Goal: Task Accomplishment & Management: Manage account settings

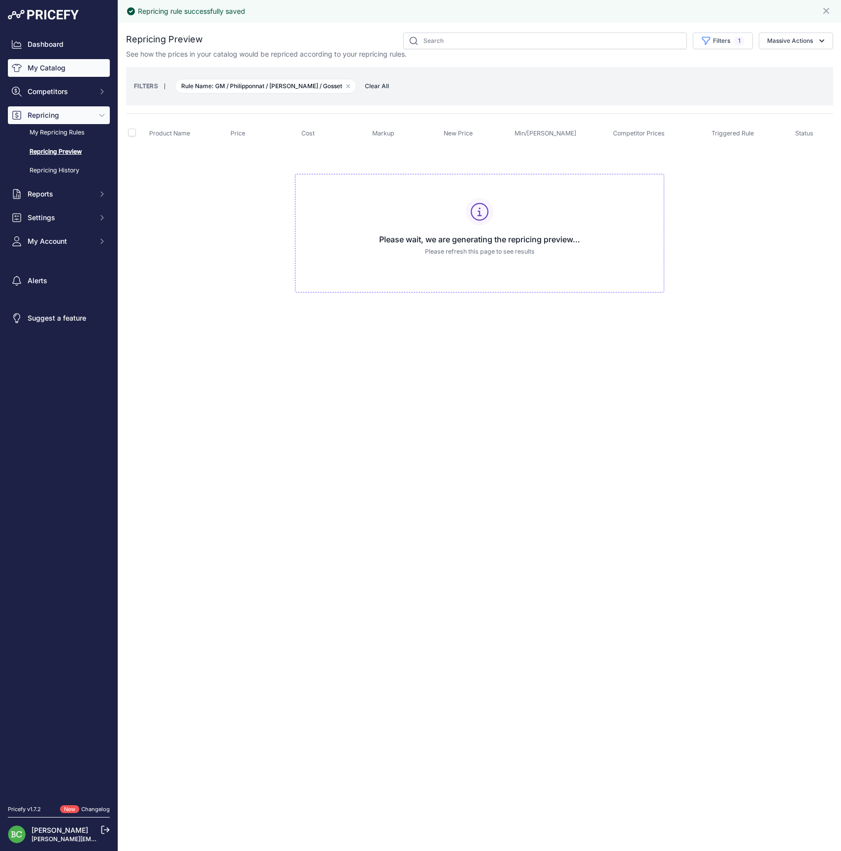
click at [48, 73] on link "My Catalog" at bounding box center [59, 68] width 102 height 18
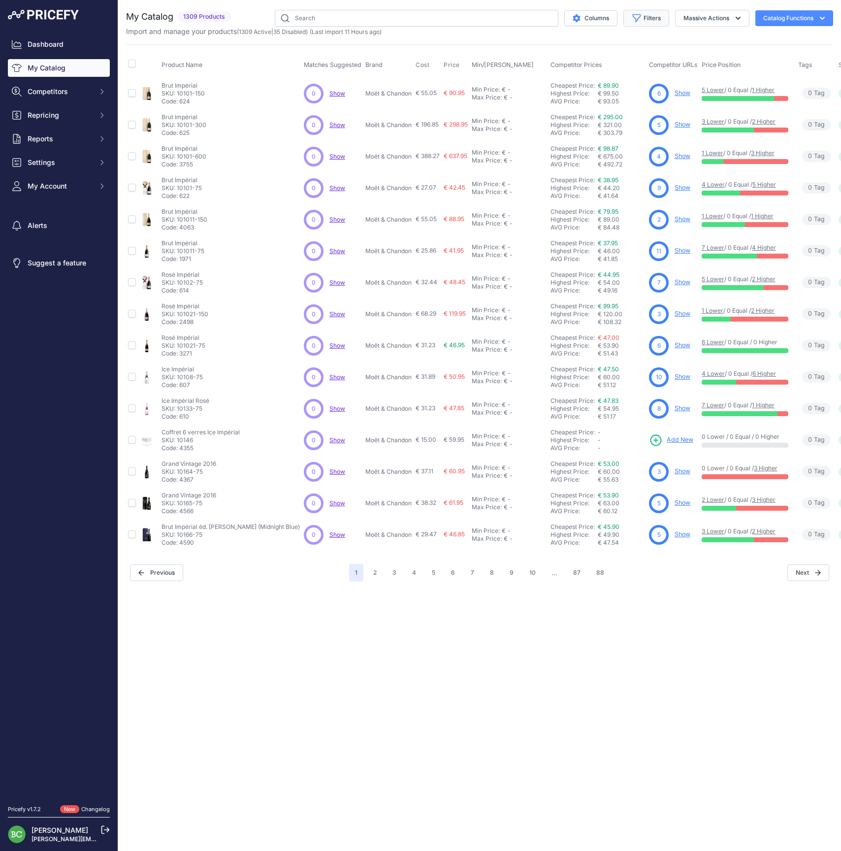
click at [647, 18] on button "Filters" at bounding box center [646, 18] width 46 height 17
select select "Veuve Clicquot"
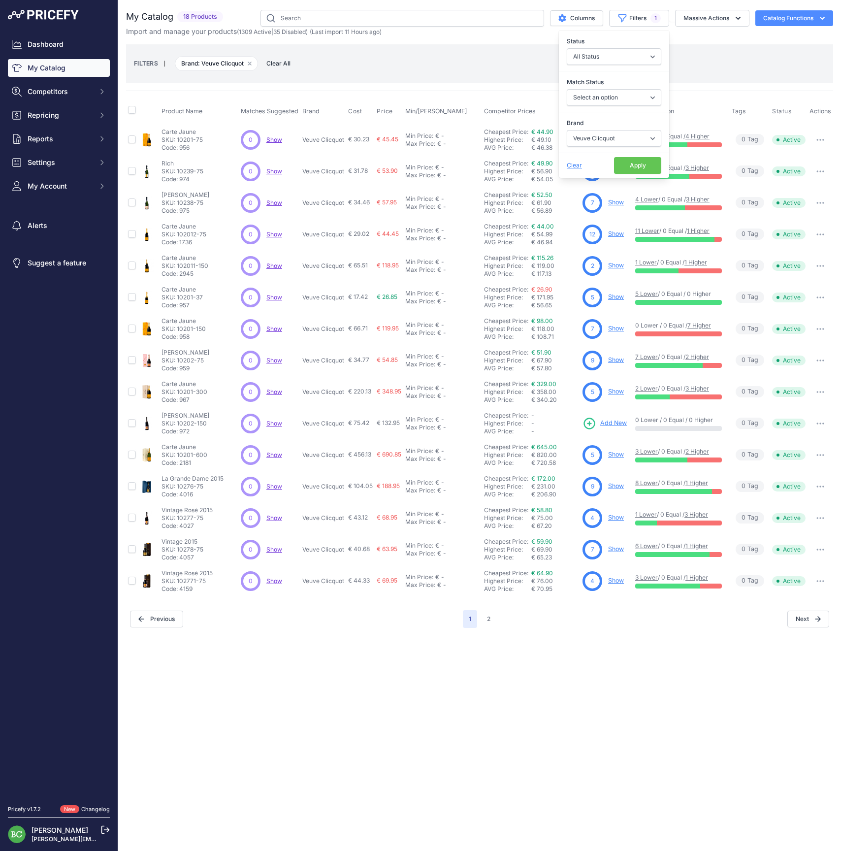
click at [611, 265] on link "Show" at bounding box center [616, 265] width 16 height 7
click at [613, 327] on link "Show" at bounding box center [616, 328] width 16 height 7
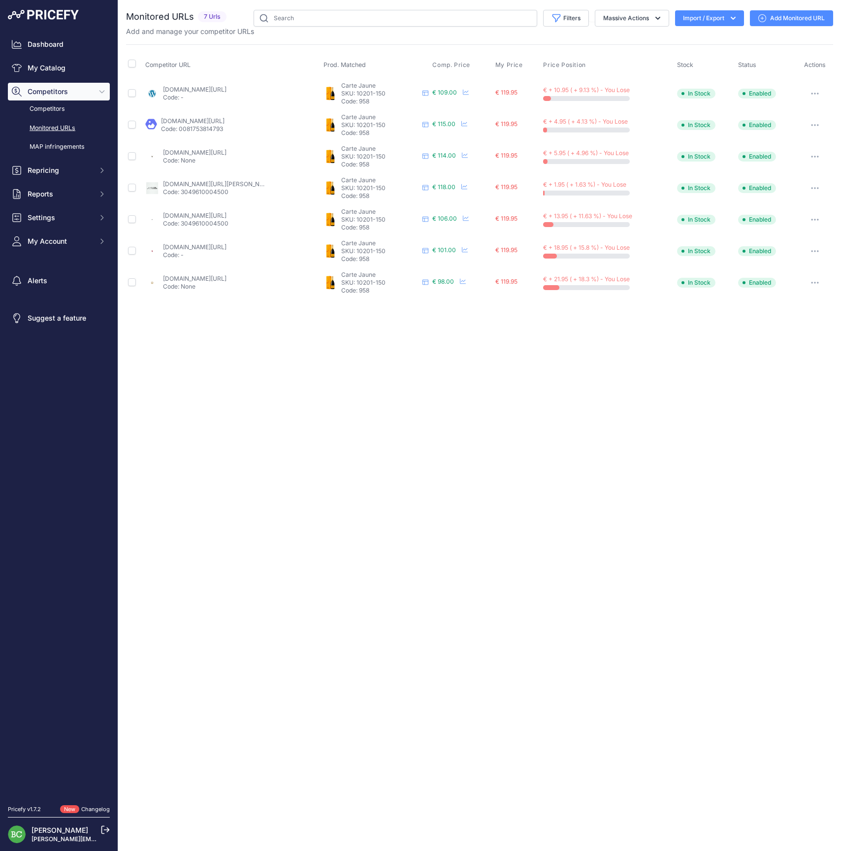
click at [183, 276] on link "idealwine.com/fr/acheter-vin/2481034-1-magnum-carte-jaune-brut-veuve-clicquot-b…" at bounding box center [195, 278] width 64 height 7
click at [42, 73] on link "My Catalog" at bounding box center [59, 68] width 102 height 18
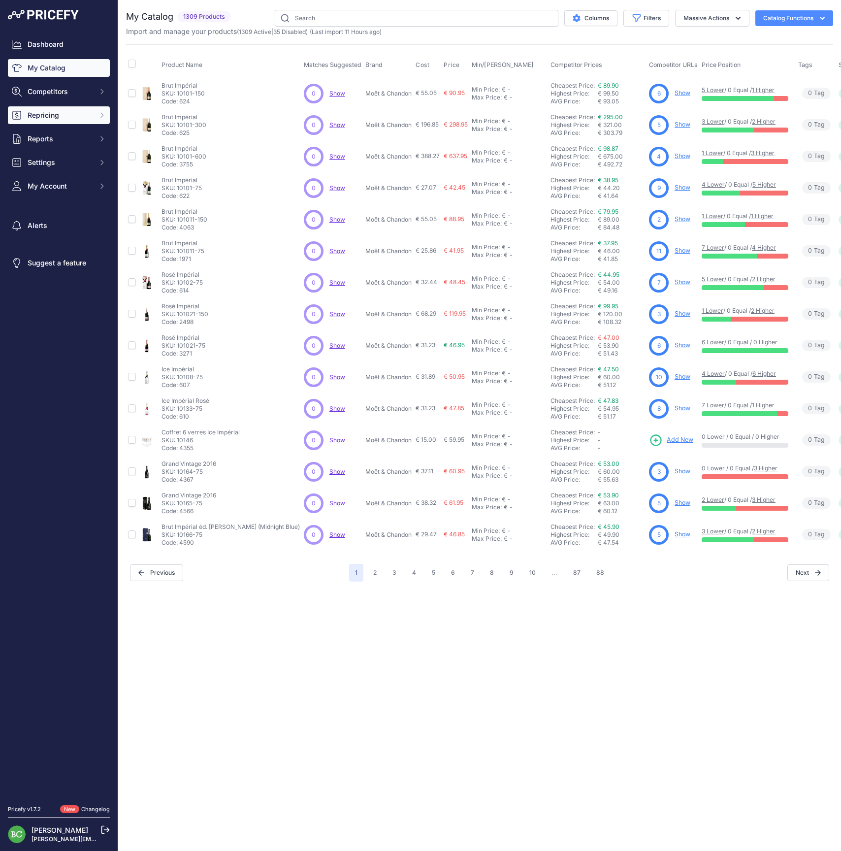
click at [39, 120] on span "Repricing" at bounding box center [60, 115] width 65 height 10
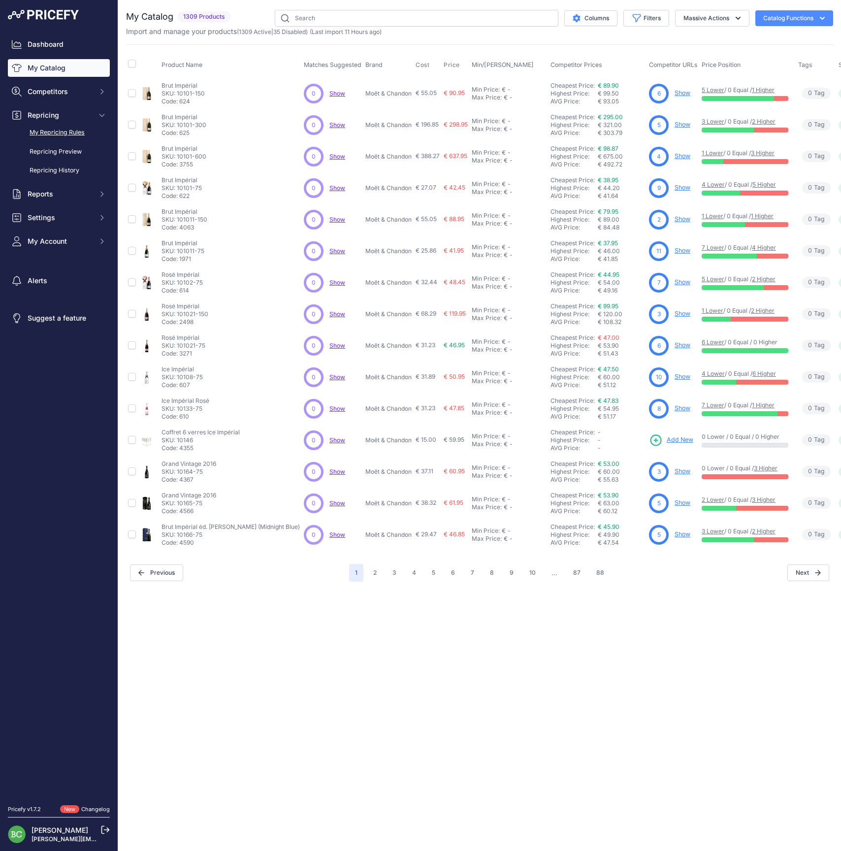
click at [54, 141] on link "My Repricing Rules" at bounding box center [59, 132] width 102 height 17
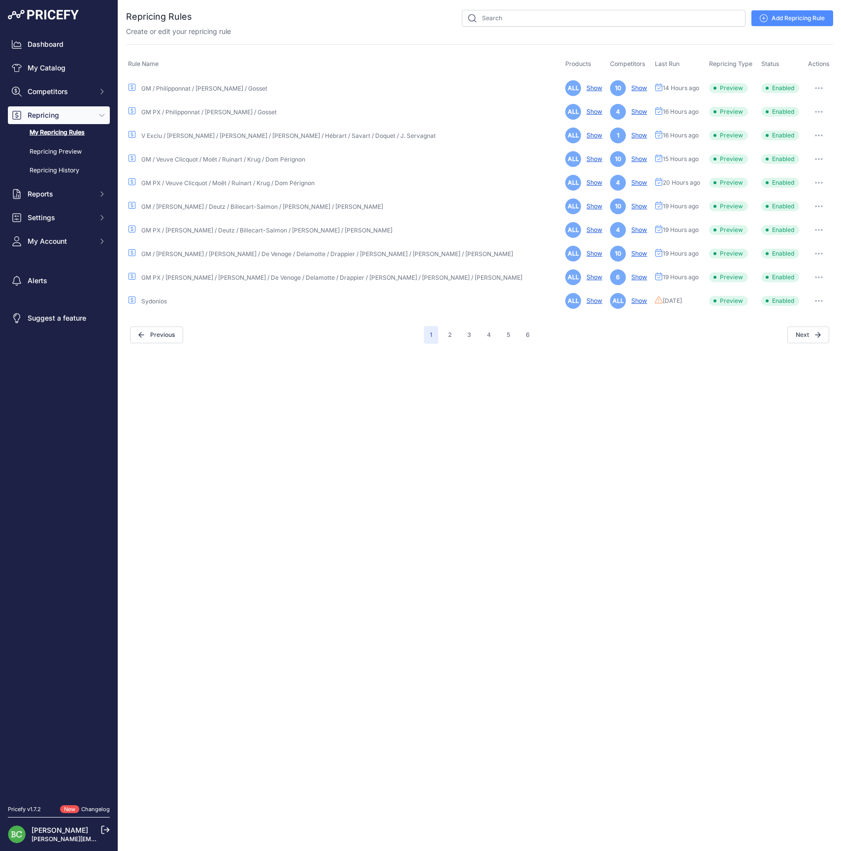
click at [815, 111] on icon "button" at bounding box center [819, 112] width 8 height 2
click at [796, 131] on link "Edit" at bounding box center [799, 133] width 63 height 16
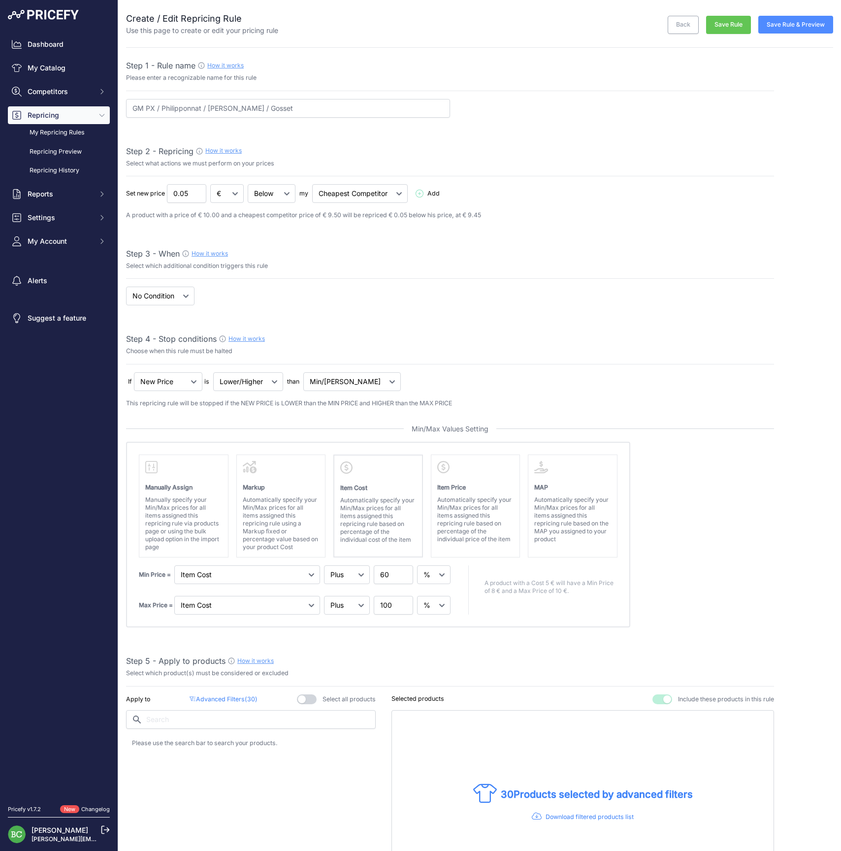
select select "percentage"
select select "7"
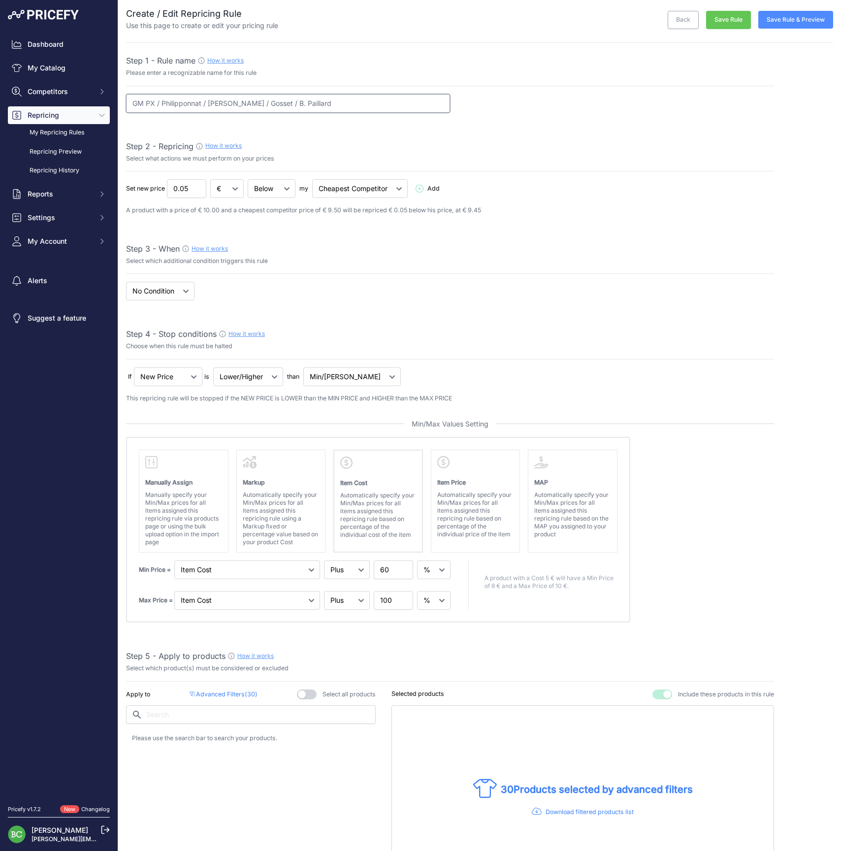
scroll to position [6, 0]
type input "GM PX / Philipponnat / Pol Roger / Gosset / B. Paillard"
click at [234, 690] on p "Advanced Filters ( 30 )" at bounding box center [223, 692] width 67 height 9
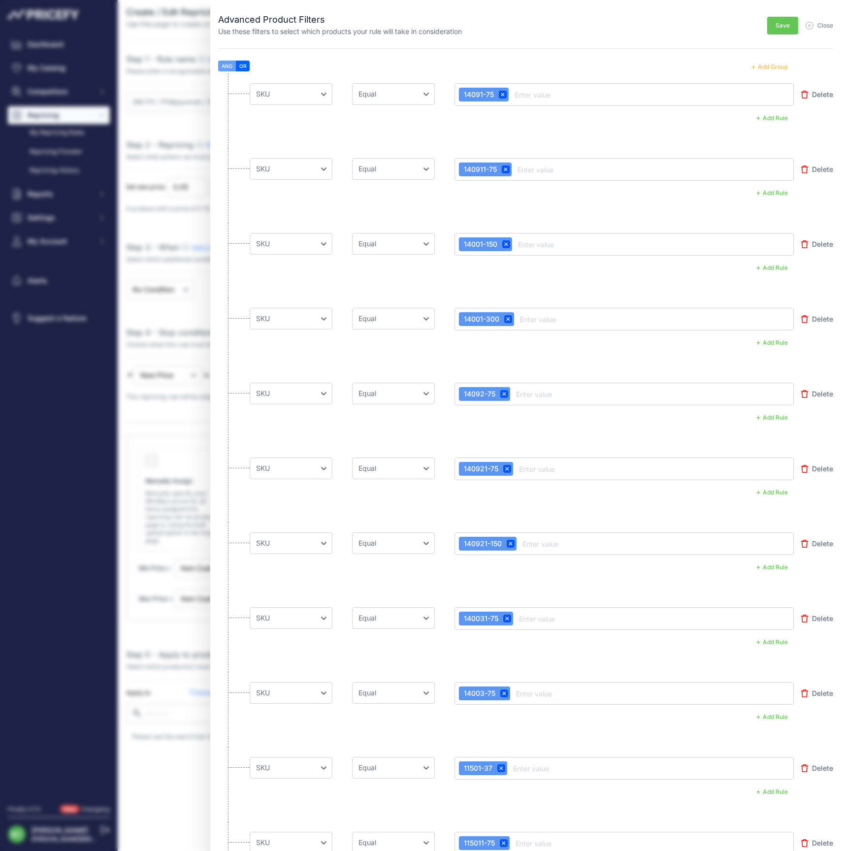
click at [775, 67] on button "Add Group" at bounding box center [770, 67] width 48 height 13
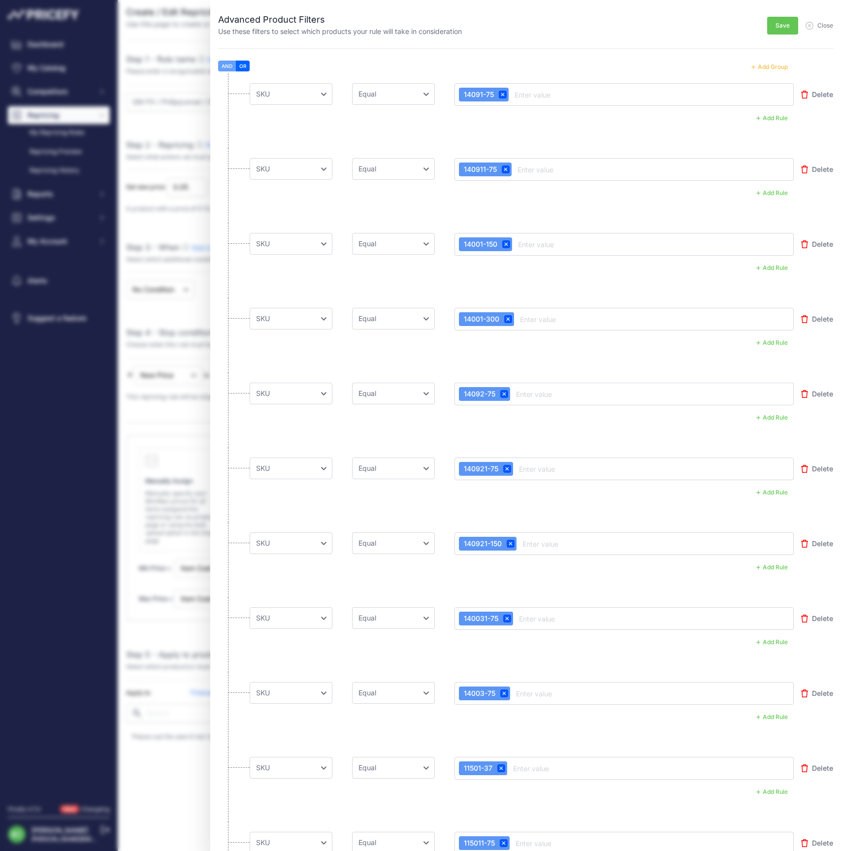
click at [775, 67] on button "Add Group" at bounding box center [770, 67] width 48 height 13
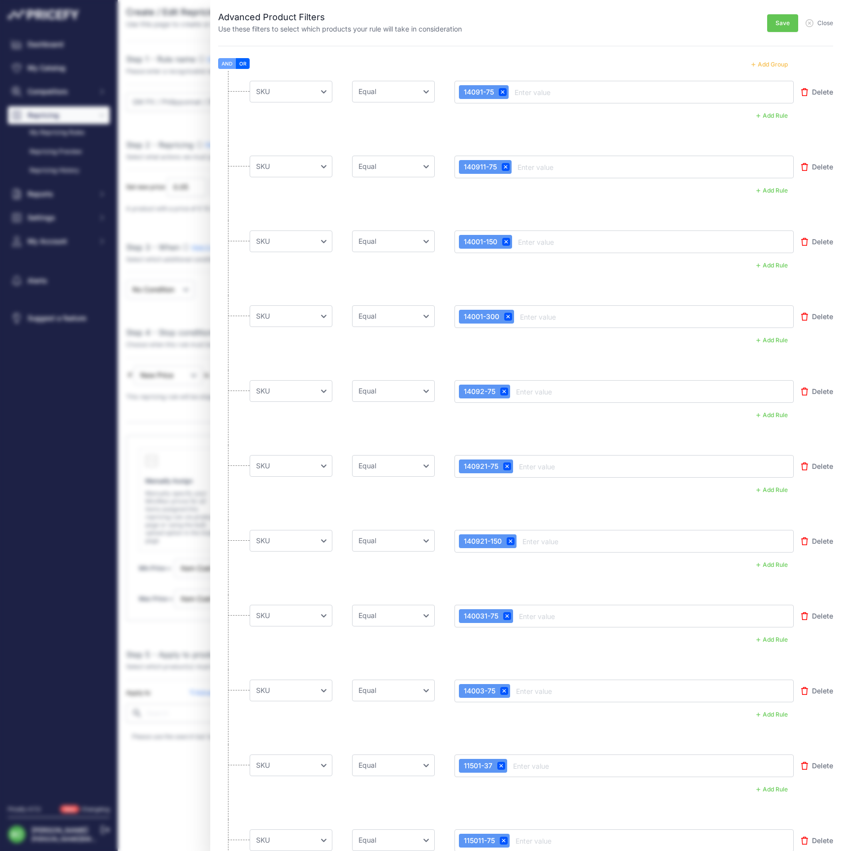
click at [775, 67] on button "Add Group" at bounding box center [770, 64] width 48 height 13
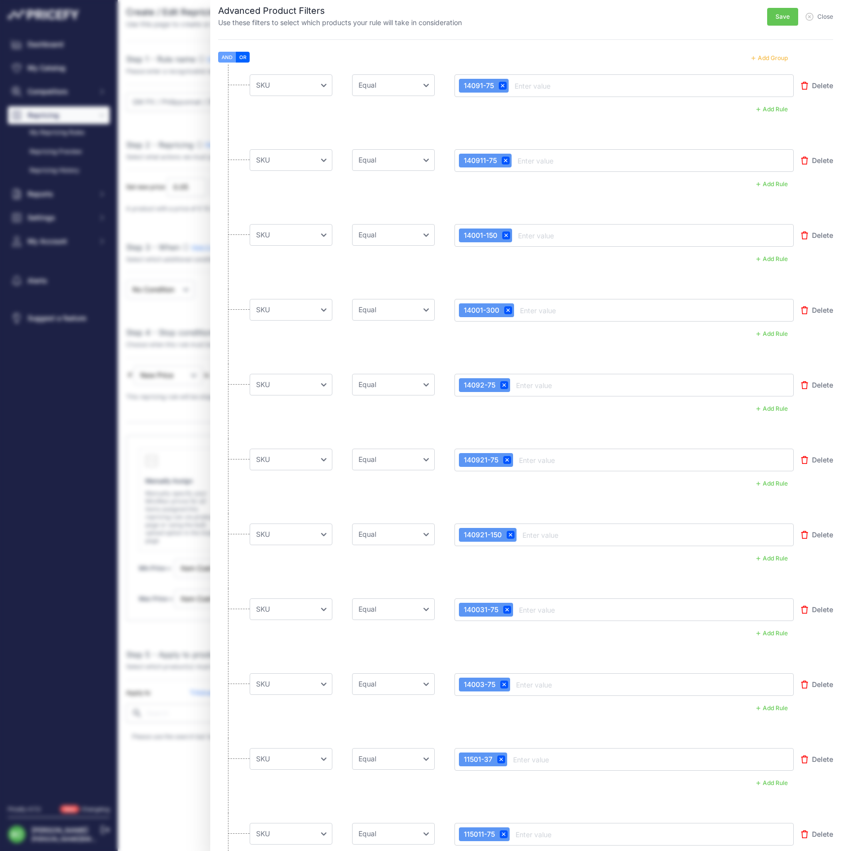
click at [775, 62] on button "Add Group" at bounding box center [770, 58] width 48 height 13
click at [774, 59] on button "Add Group" at bounding box center [770, 57] width 48 height 13
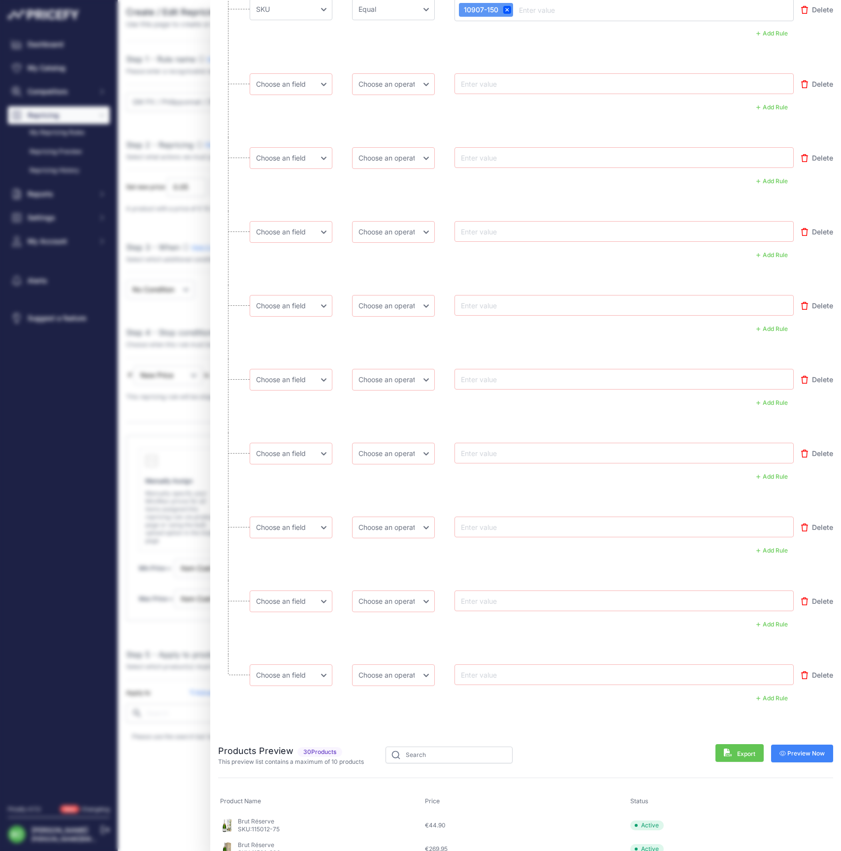
scroll to position [2282, 0]
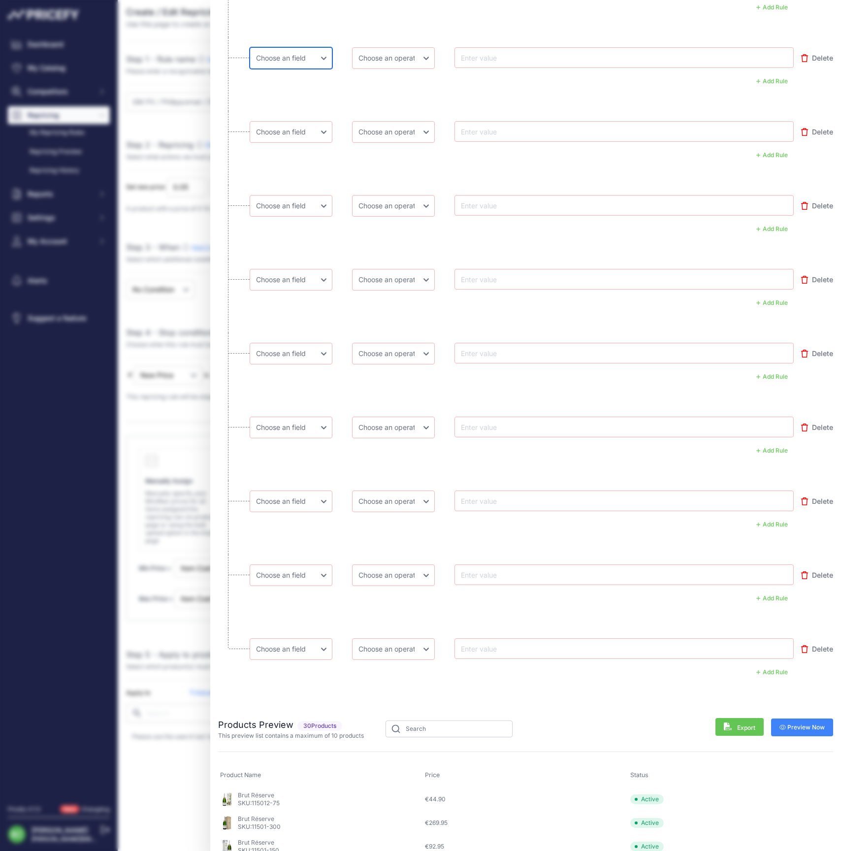
select select "mp.sku"
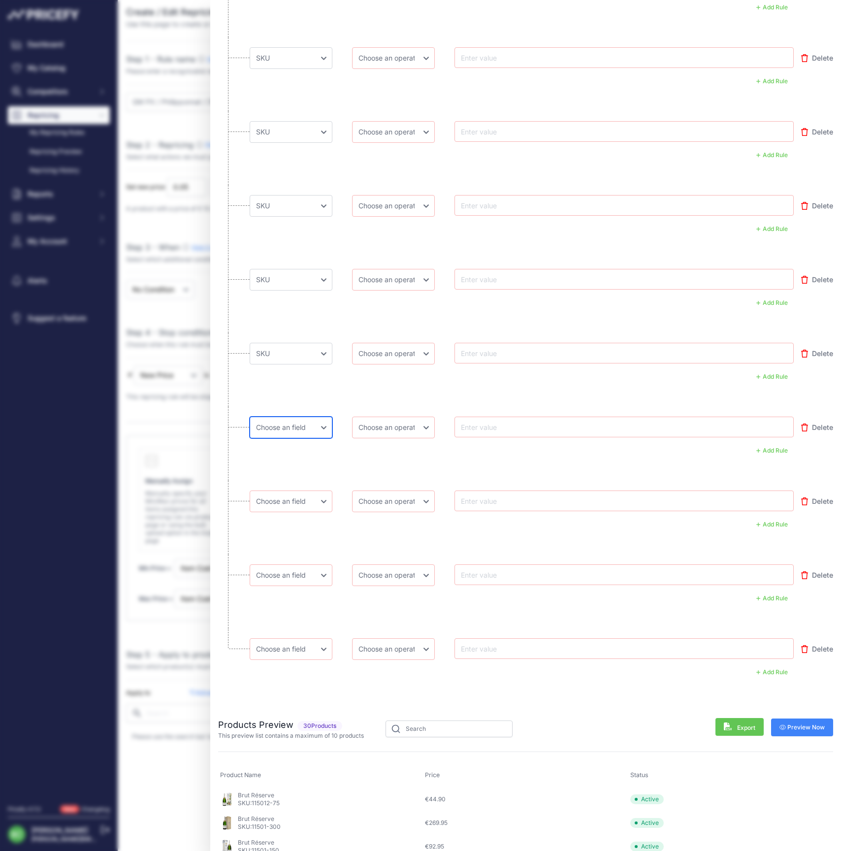
select select "mp.sku"
select select "equal"
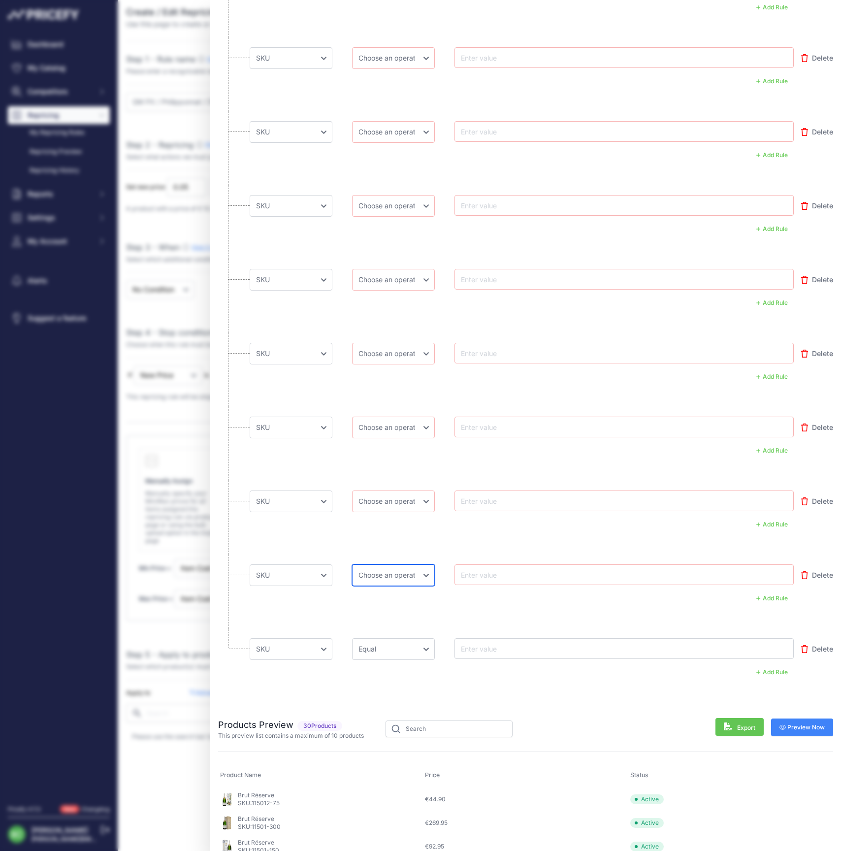
select select "equal"
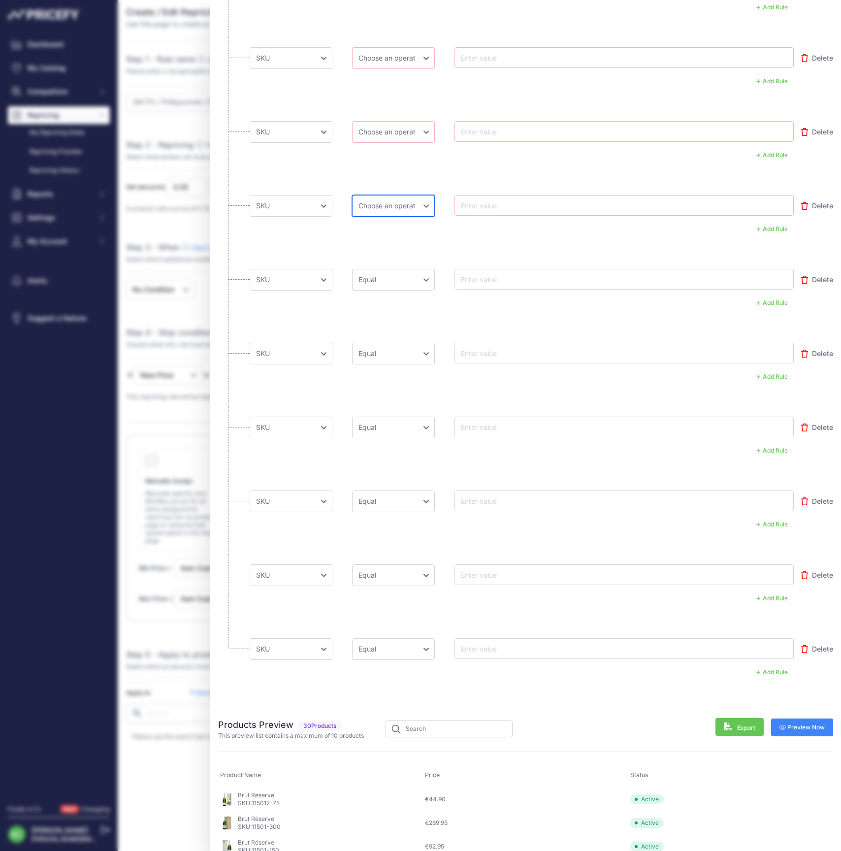
select select "equal"
click at [347, 84] on div "AND OR" at bounding box center [522, 81] width 544 height 13
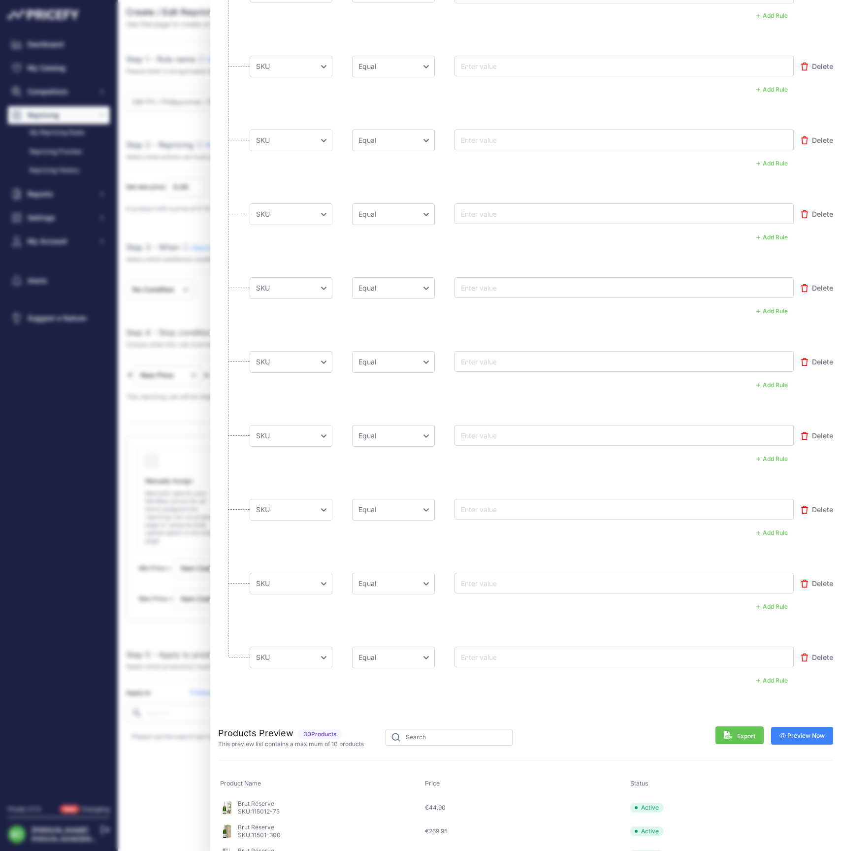
scroll to position [2266, 0]
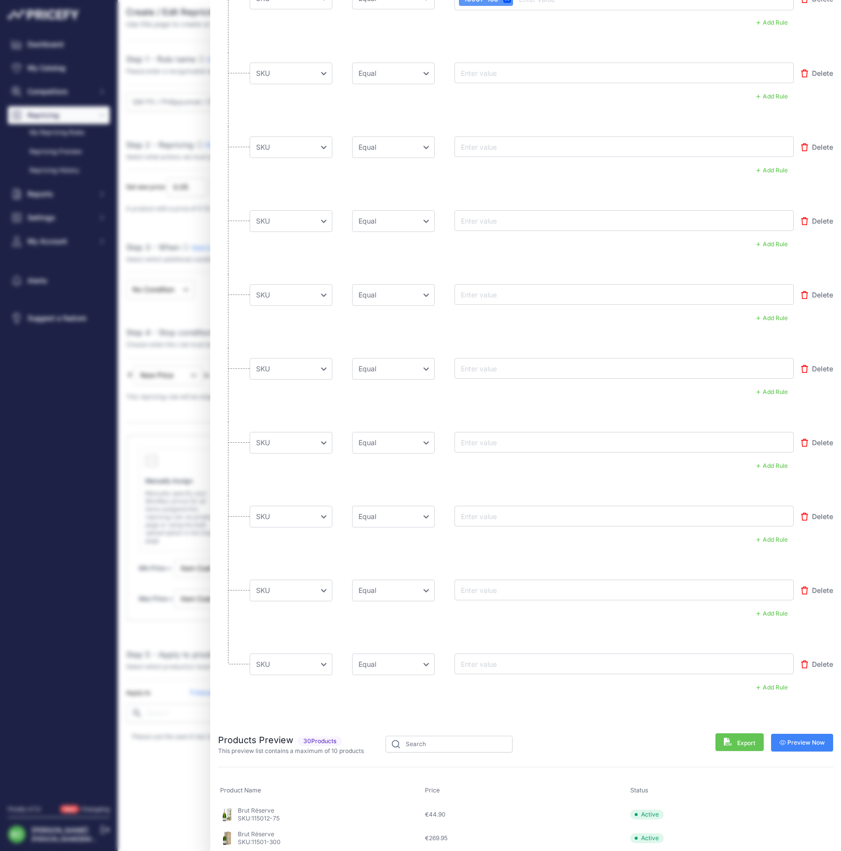
click at [486, 69] on input "text" at bounding box center [498, 73] width 79 height 12
click at [485, 72] on input "text" at bounding box center [498, 73] width 79 height 12
paste input "30801-37"
type input "30801-37"
click at [489, 147] on input "text" at bounding box center [498, 147] width 79 height 12
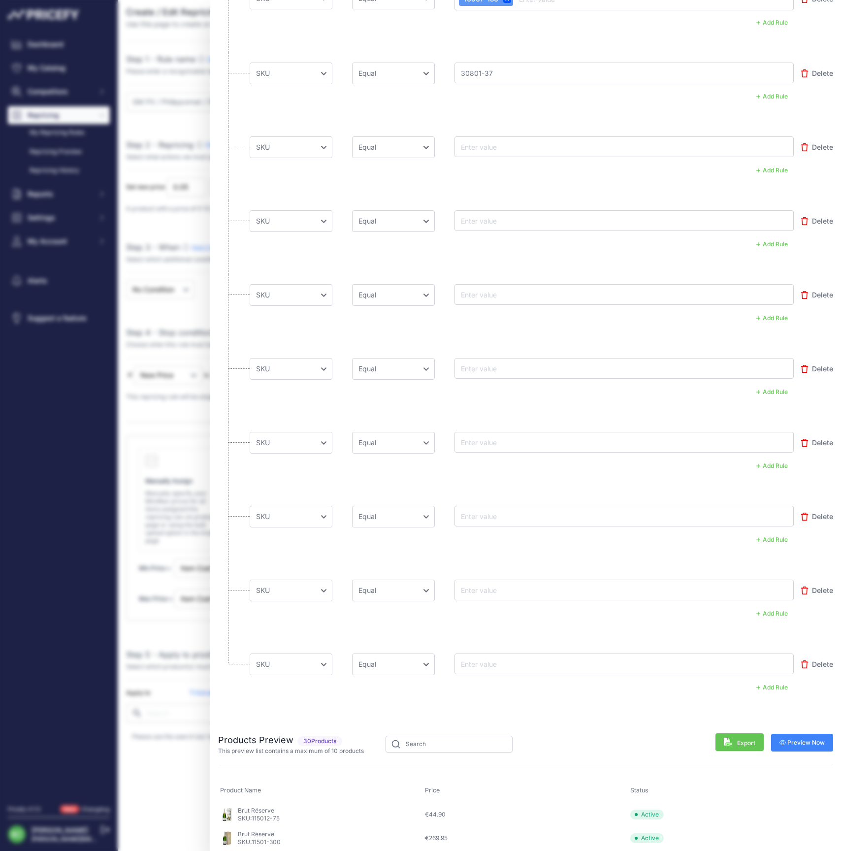
paste input "30801-75"
type input "30801-75"
click at [490, 215] on input "text" at bounding box center [498, 221] width 79 height 12
paste input "30801-150"
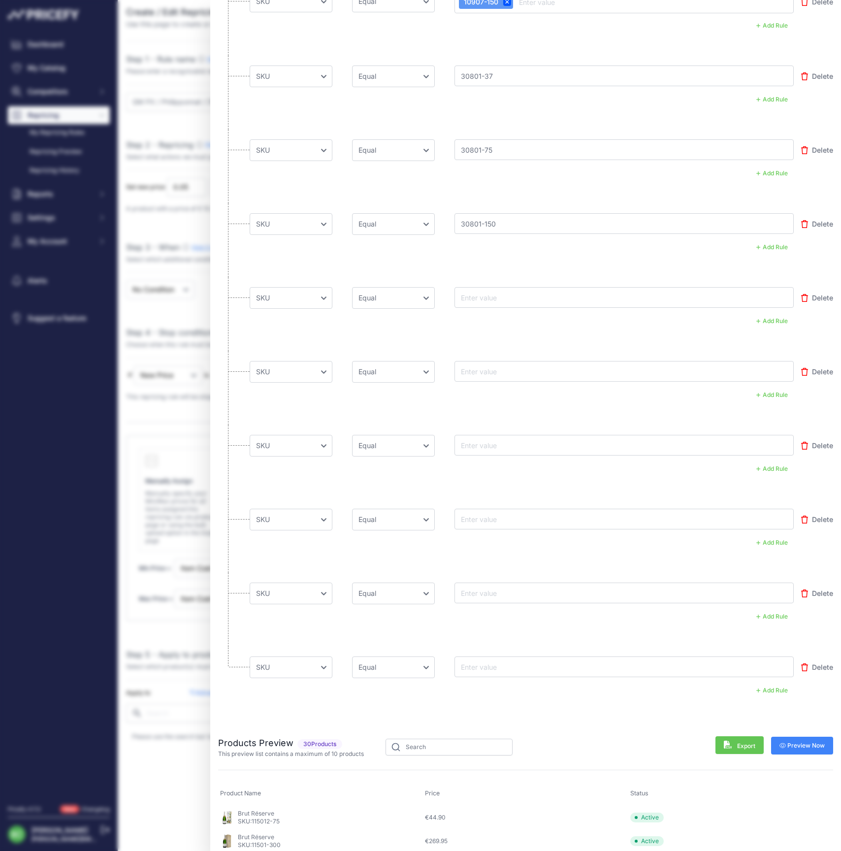
type input "30801-150"
click at [492, 294] on input "text" at bounding box center [498, 298] width 79 height 12
paste input "30807-75"
type input "30807-75"
click at [483, 367] on input "text" at bounding box center [498, 371] width 79 height 12
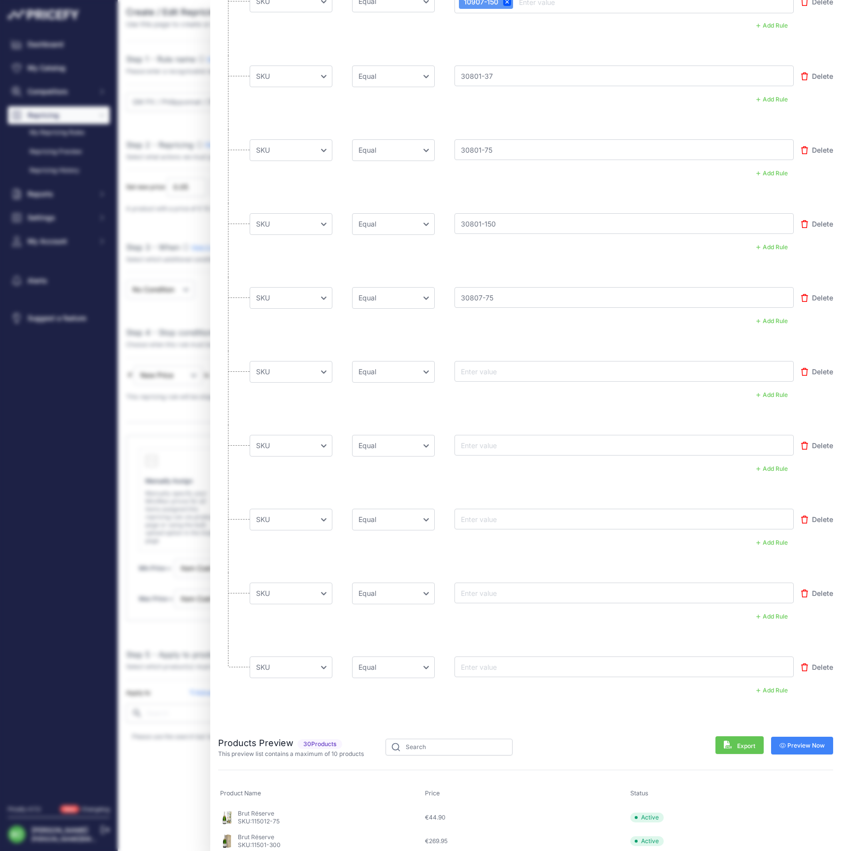
paste input "30802-75"
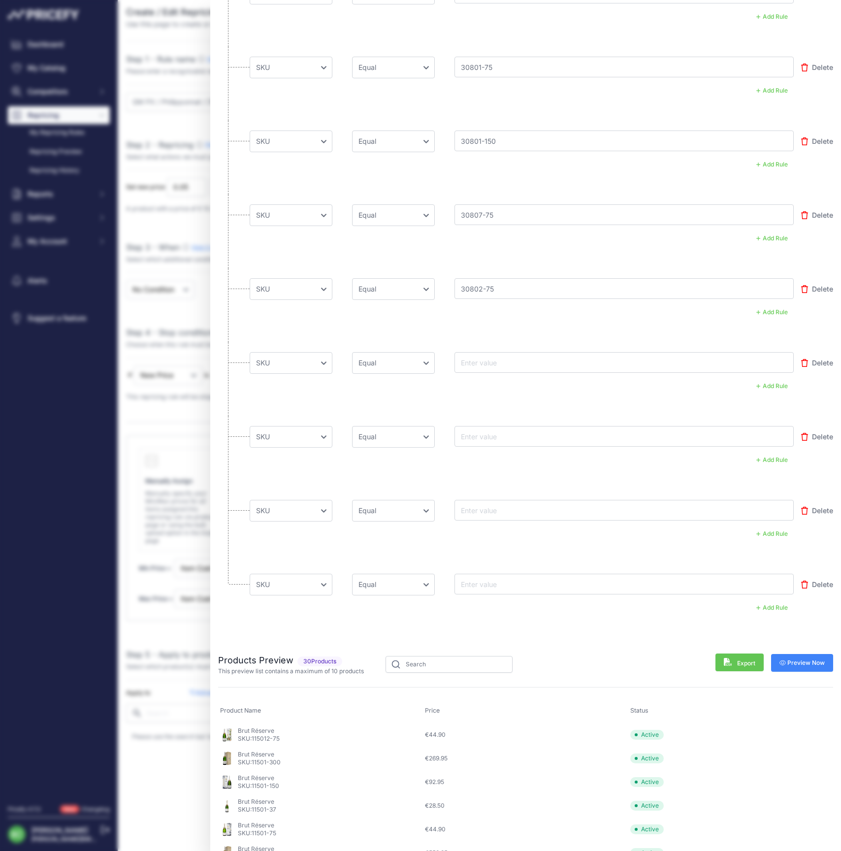
scroll to position [2361, 0]
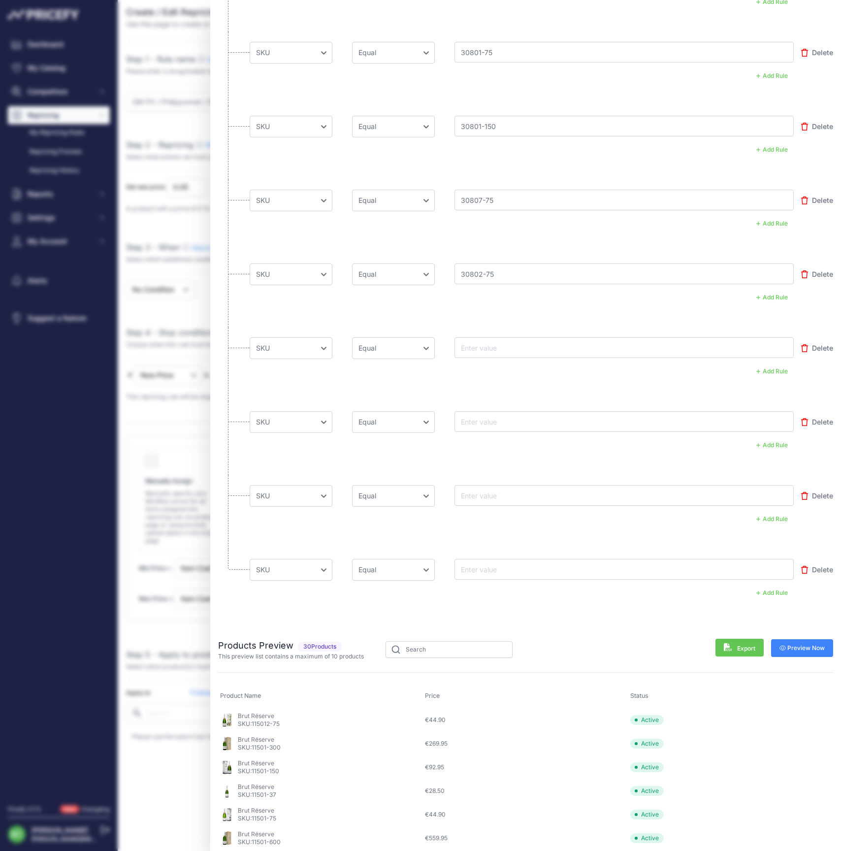
type input "30802-75"
click at [482, 343] on input "text" at bounding box center [498, 348] width 79 height 12
paste input "30803-75"
type input "30803-75"
drag, startPoint x: 485, startPoint y: 420, endPoint x: 445, endPoint y: 425, distance: 40.2
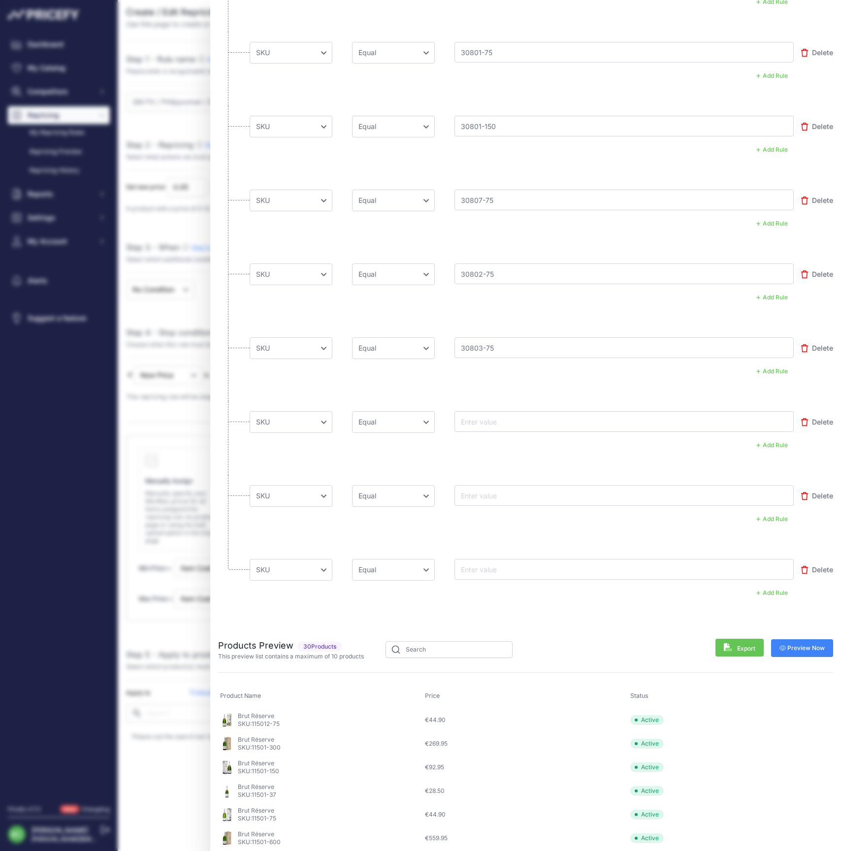
click at [485, 420] on input "text" at bounding box center [498, 422] width 79 height 12
paste input "30804-75"
type input "30804-75"
click at [481, 491] on input "text" at bounding box center [498, 496] width 79 height 12
paste input "30804-150"
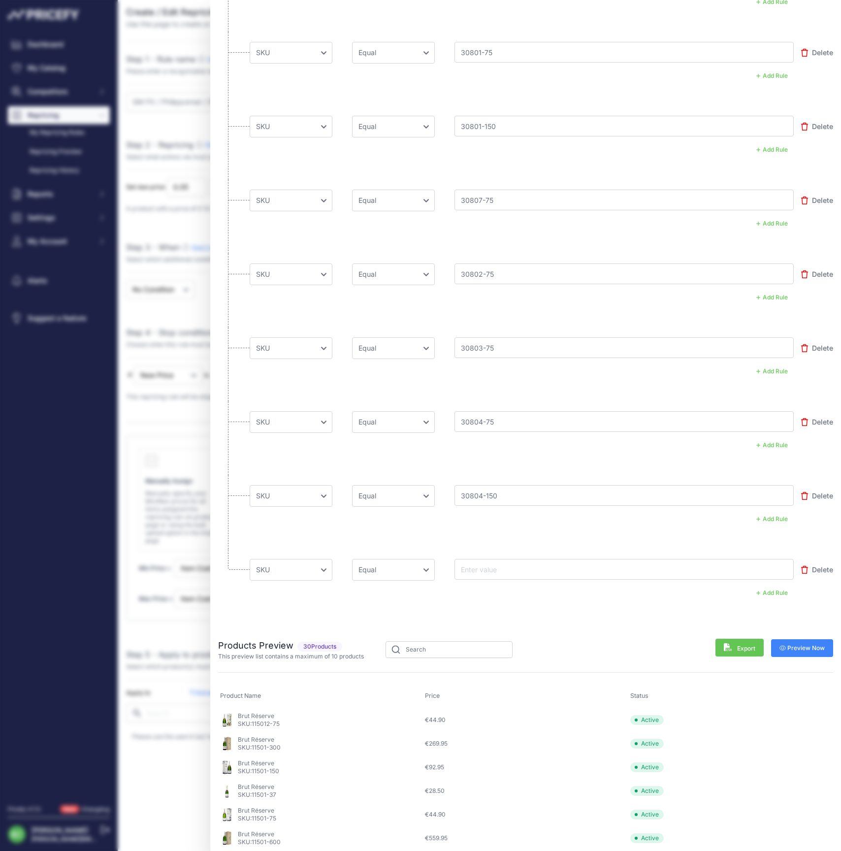
type input "30804-150"
click at [487, 565] on input "text" at bounding box center [498, 569] width 79 height 12
paste input "30816-75"
type input "30816-75"
click at [803, 644] on span "Preview Now" at bounding box center [803, 648] width 46 height 8
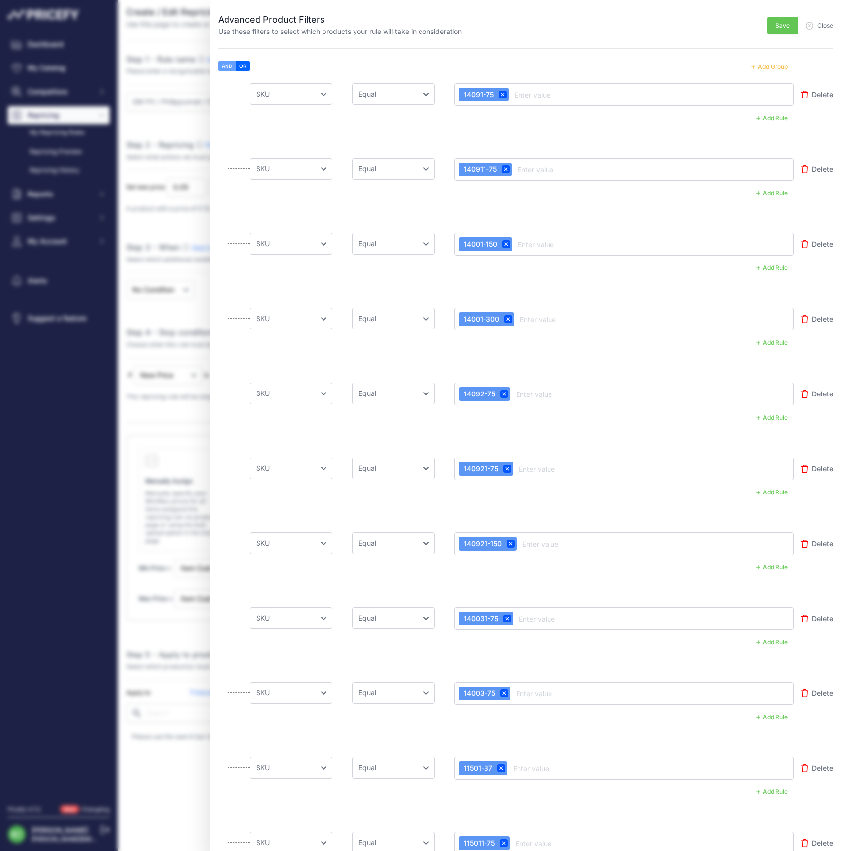
scroll to position [0, 0]
click at [783, 25] on span "Save" at bounding box center [783, 26] width 14 height 8
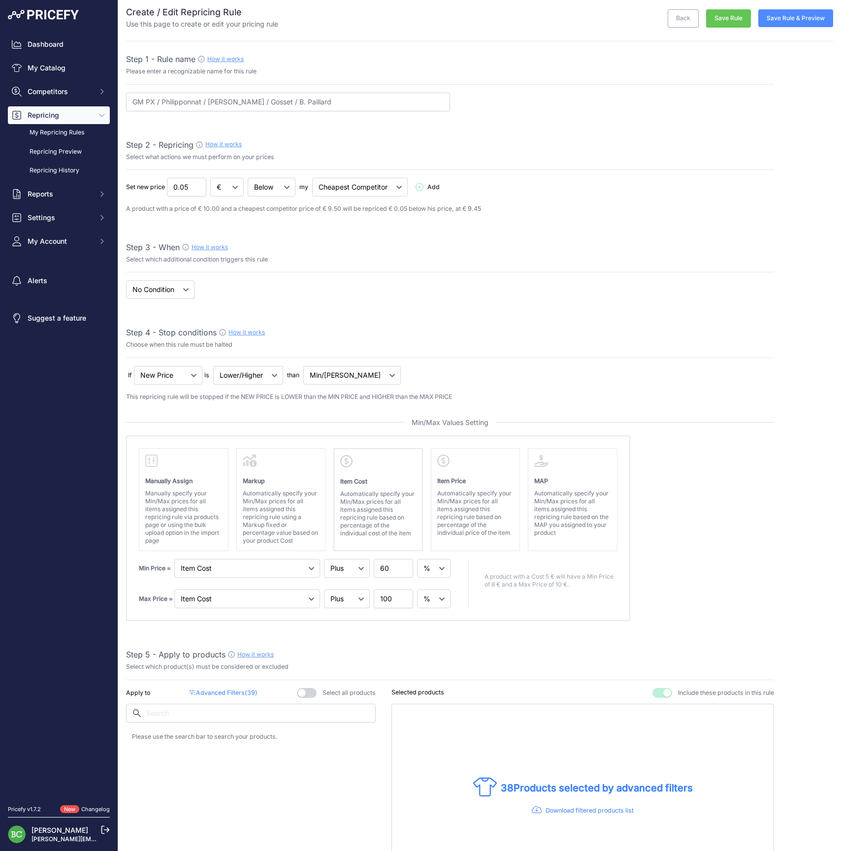
click at [790, 19] on button "Save Rule & Preview" at bounding box center [795, 18] width 75 height 18
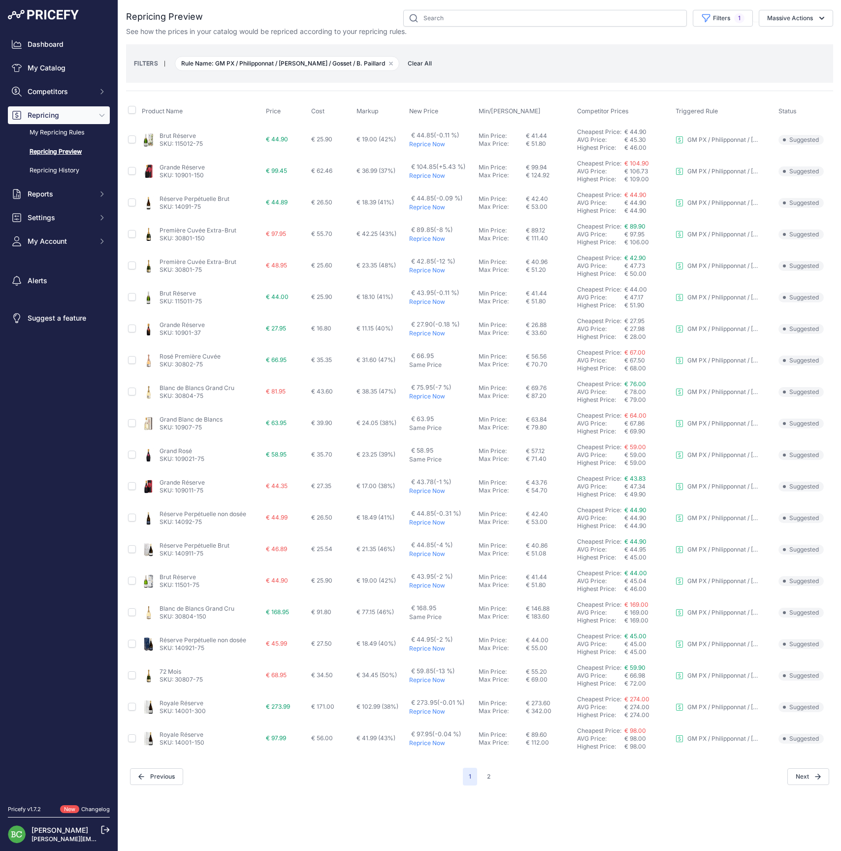
click at [203, 389] on link "Blanc de Blancs Grand Cru" at bounding box center [197, 387] width 75 height 7
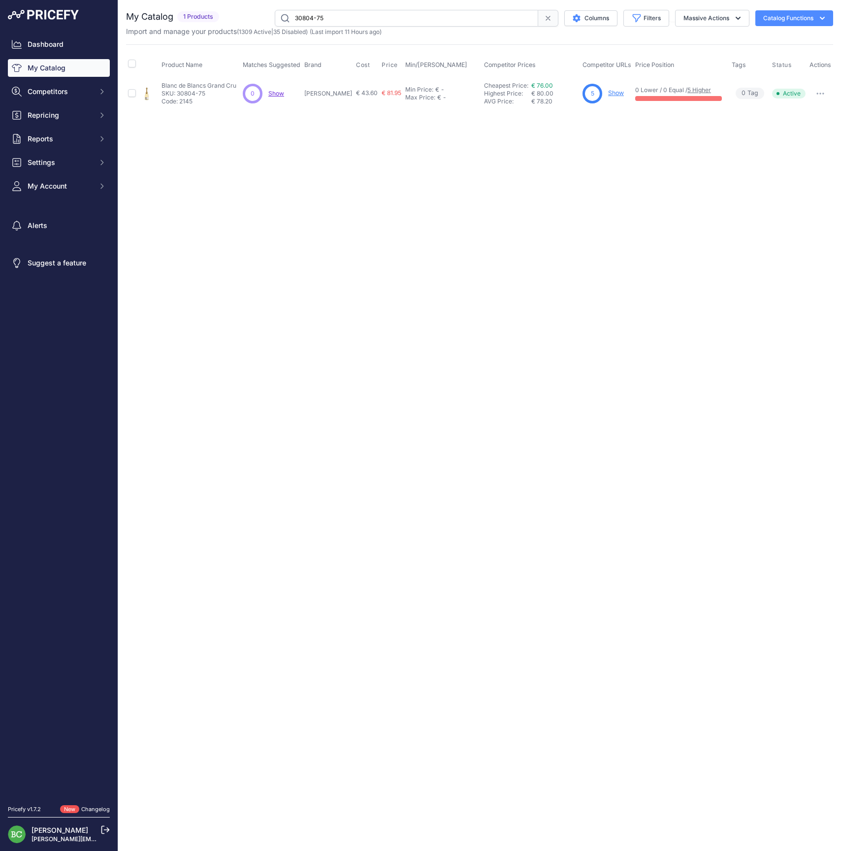
click at [615, 94] on link "Show" at bounding box center [616, 92] width 16 height 7
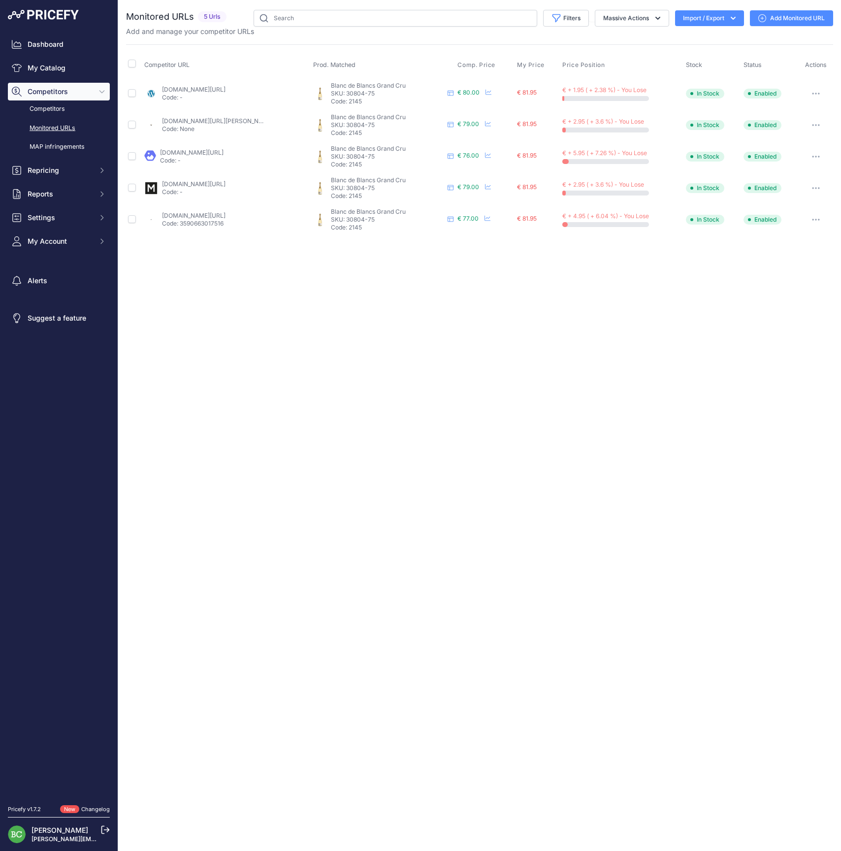
click at [816, 158] on button "button" at bounding box center [816, 157] width 20 height 14
click at [767, 239] on button "Disable" at bounding box center [781, 240] width 100 height 16
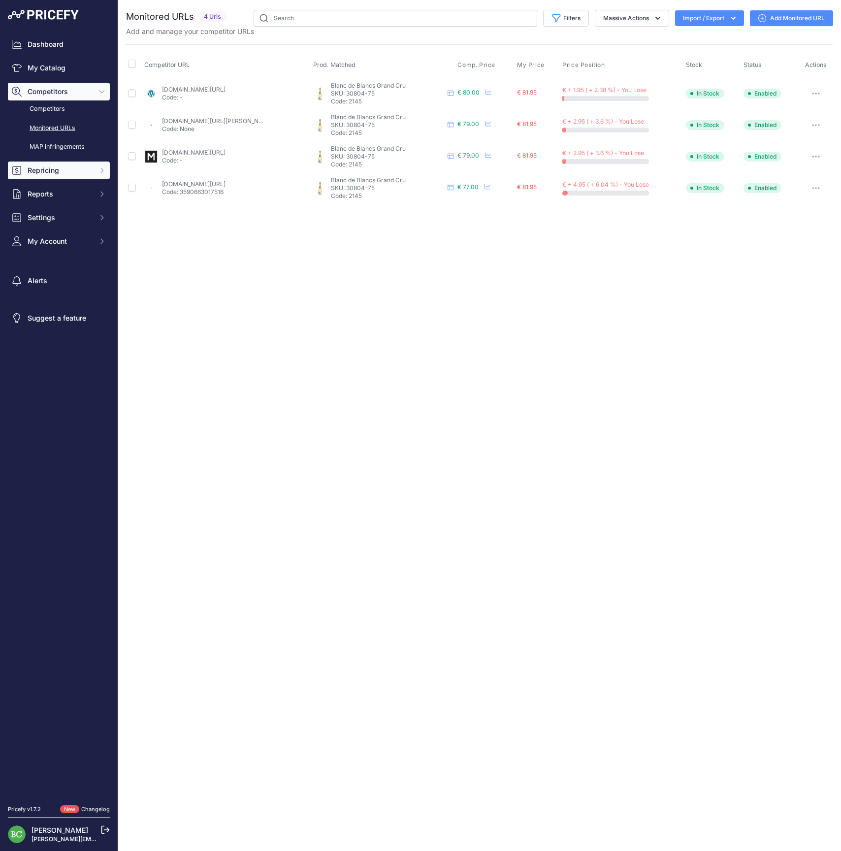
click at [45, 175] on span "Repricing" at bounding box center [60, 170] width 65 height 10
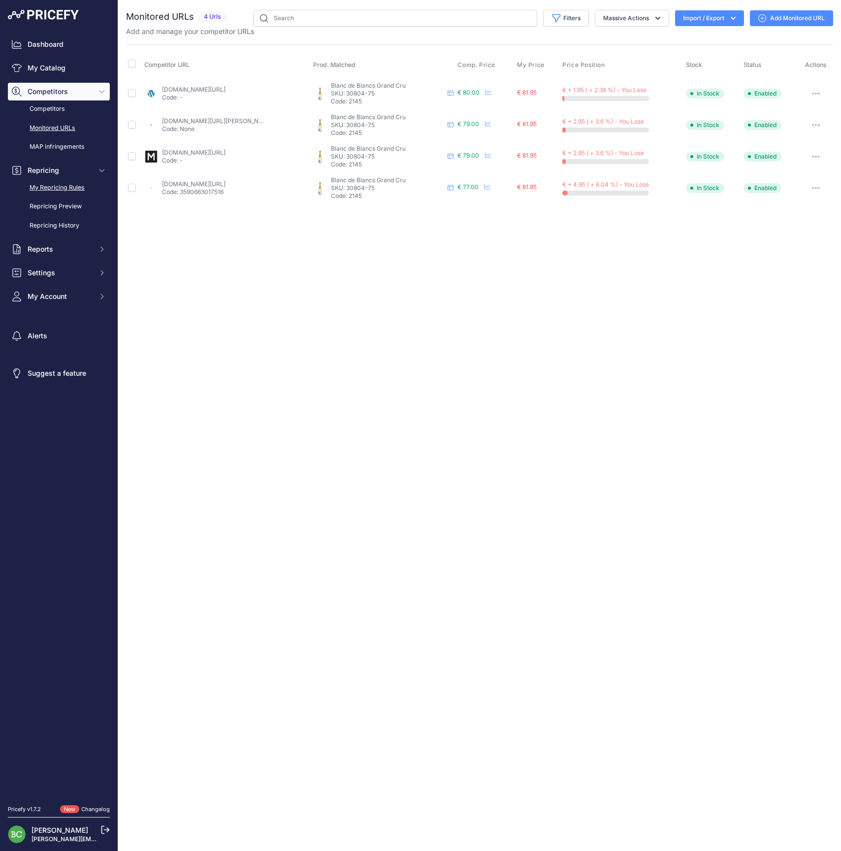
click at [57, 196] on link "My Repricing Rules" at bounding box center [59, 187] width 102 height 17
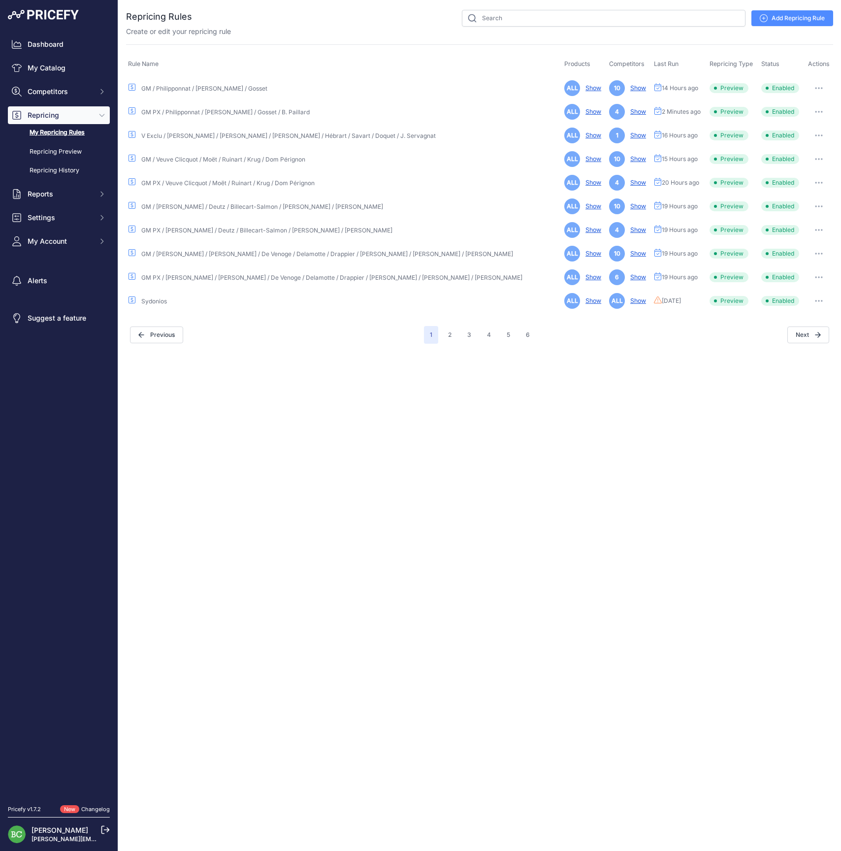
click at [815, 109] on button "button" at bounding box center [819, 112] width 20 height 14
click at [786, 129] on link "Edit" at bounding box center [799, 133] width 63 height 16
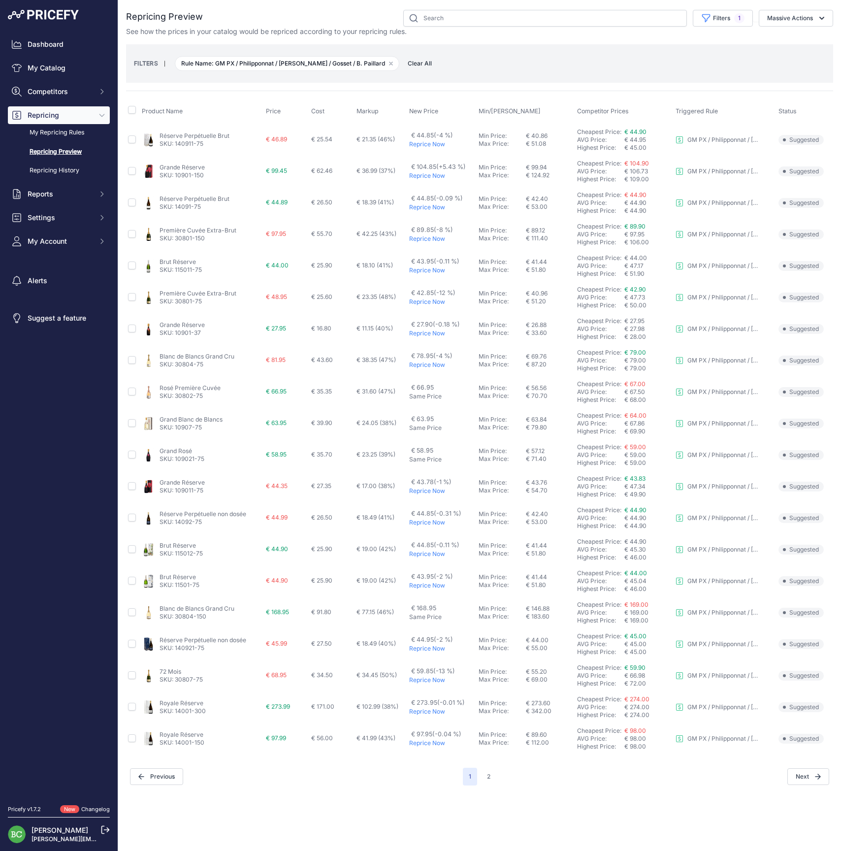
click at [206, 292] on link "Première Cuvée Extra-Brut" at bounding box center [198, 293] width 77 height 7
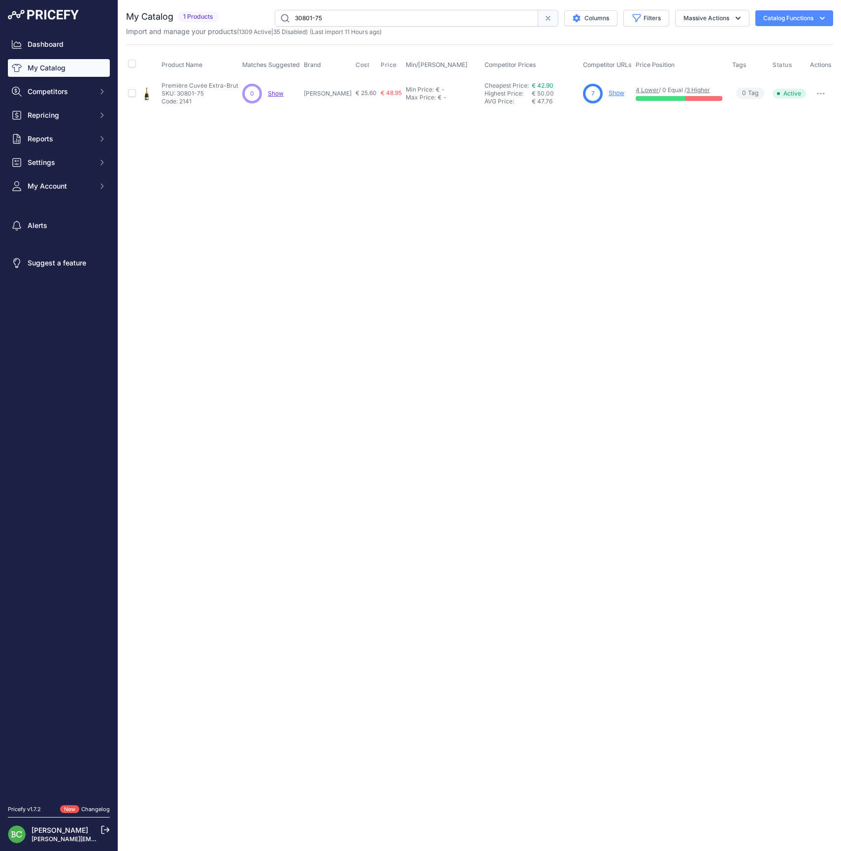
click at [615, 91] on link "Show" at bounding box center [617, 92] width 16 height 7
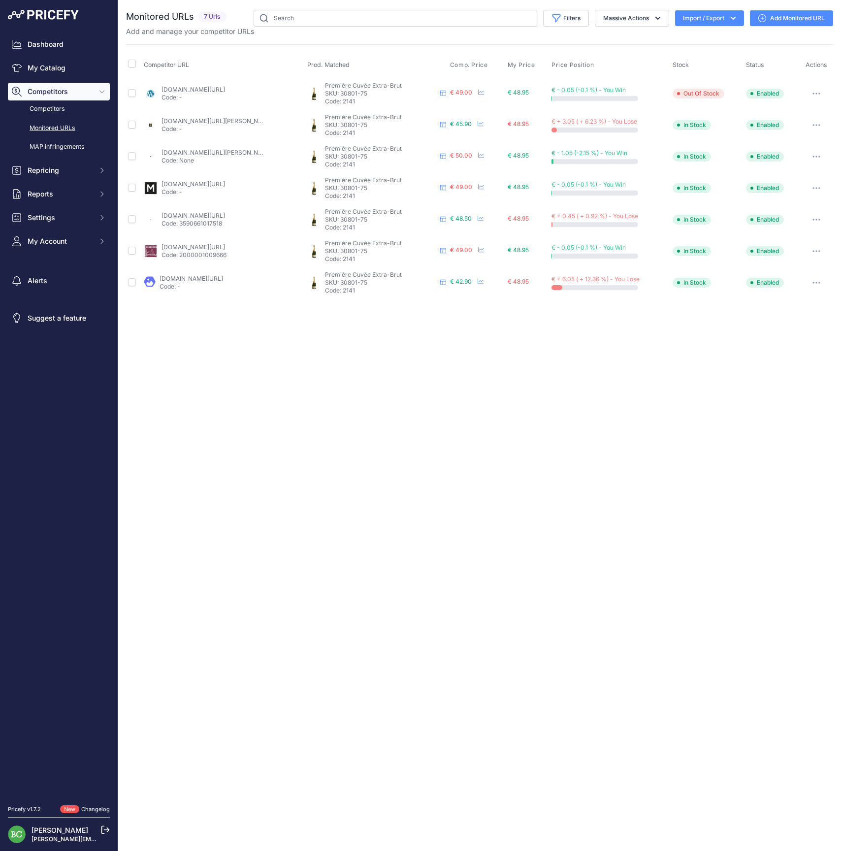
click at [180, 278] on link "la-champagnerie.com/champagne-bruno-paillard-premiere-cuvee-c2x34762446?prirule…" at bounding box center [192, 278] width 64 height 7
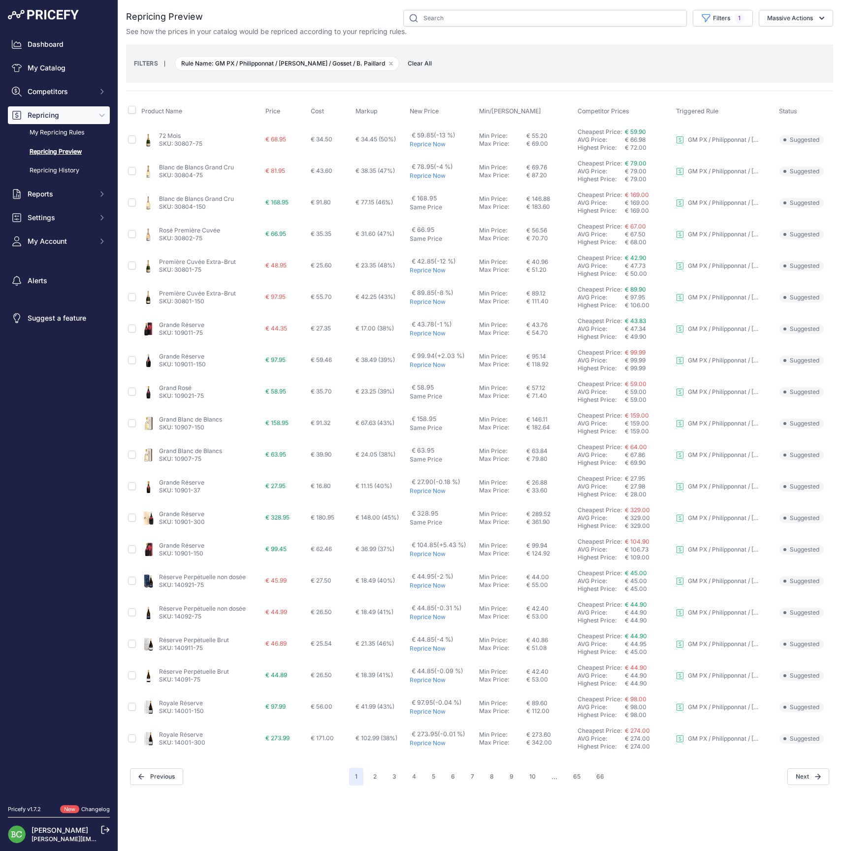
click at [205, 291] on link "Première Cuvée Extra-Brut" at bounding box center [197, 293] width 77 height 7
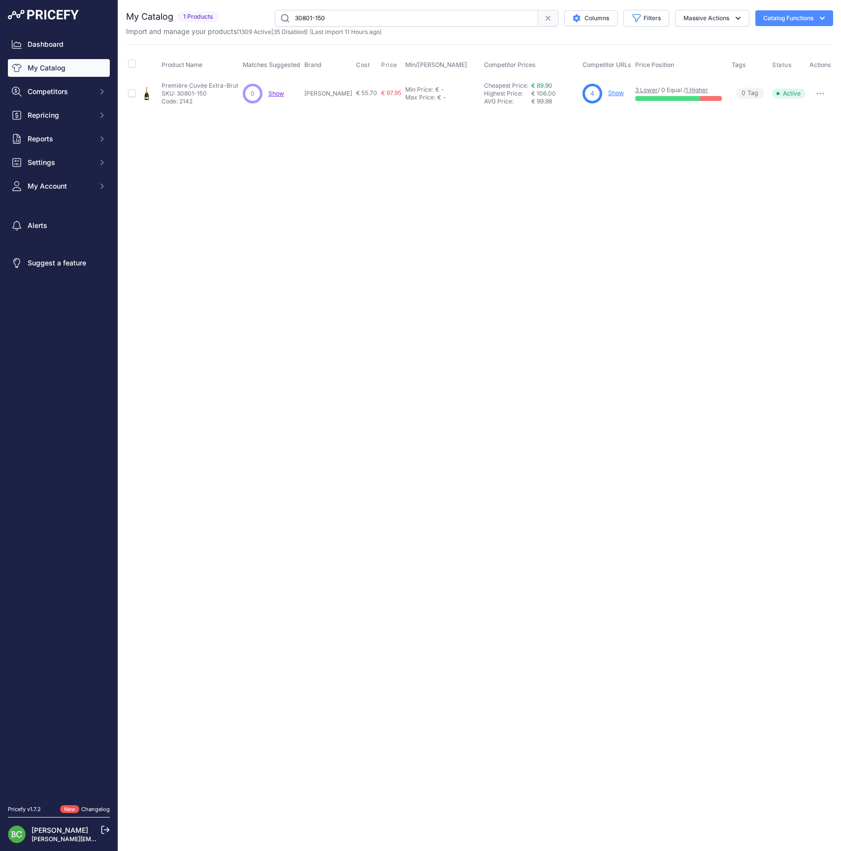
click at [614, 93] on link "Show" at bounding box center [616, 92] width 16 height 7
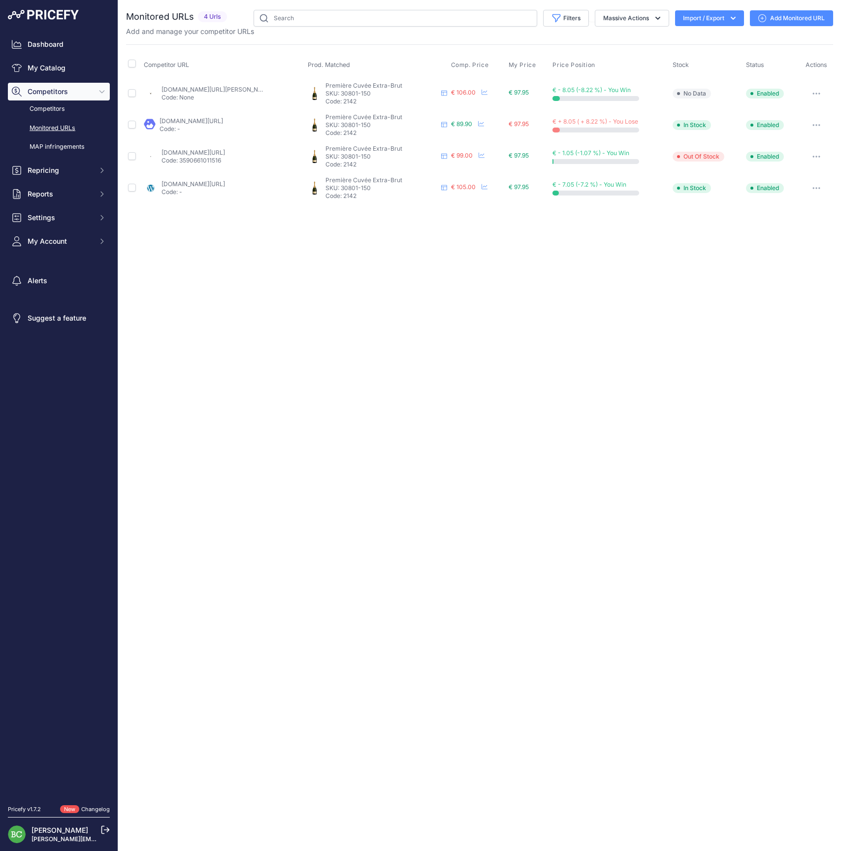
click at [815, 124] on icon "button" at bounding box center [817, 125] width 8 height 2
click at [770, 206] on button "Disable" at bounding box center [781, 209] width 100 height 16
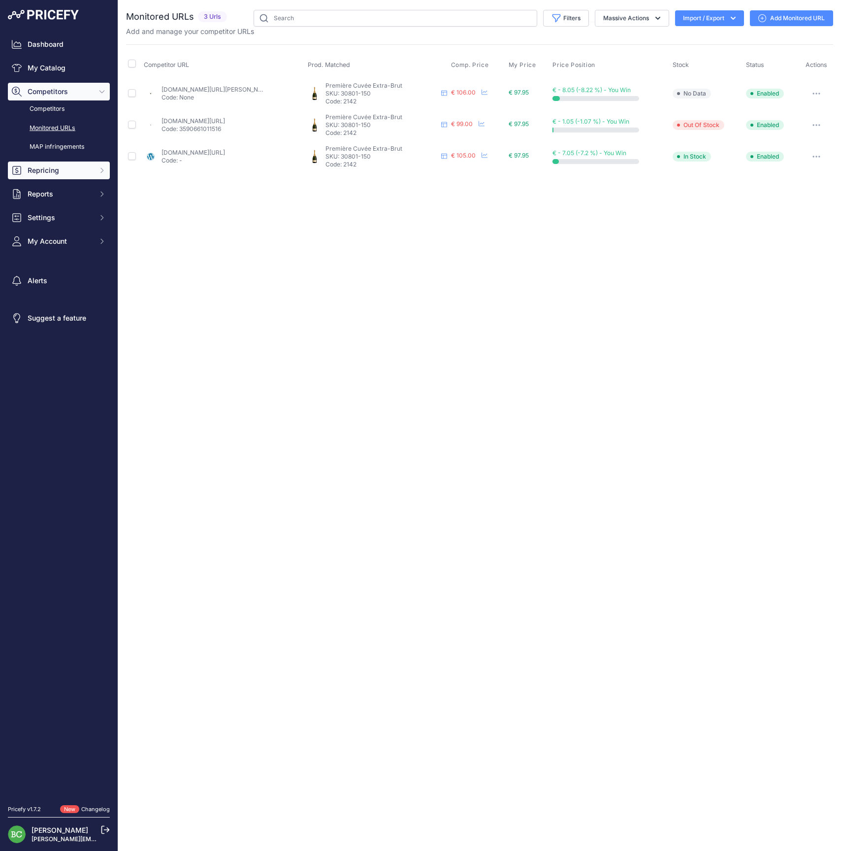
click at [40, 175] on span "Repricing" at bounding box center [60, 170] width 65 height 10
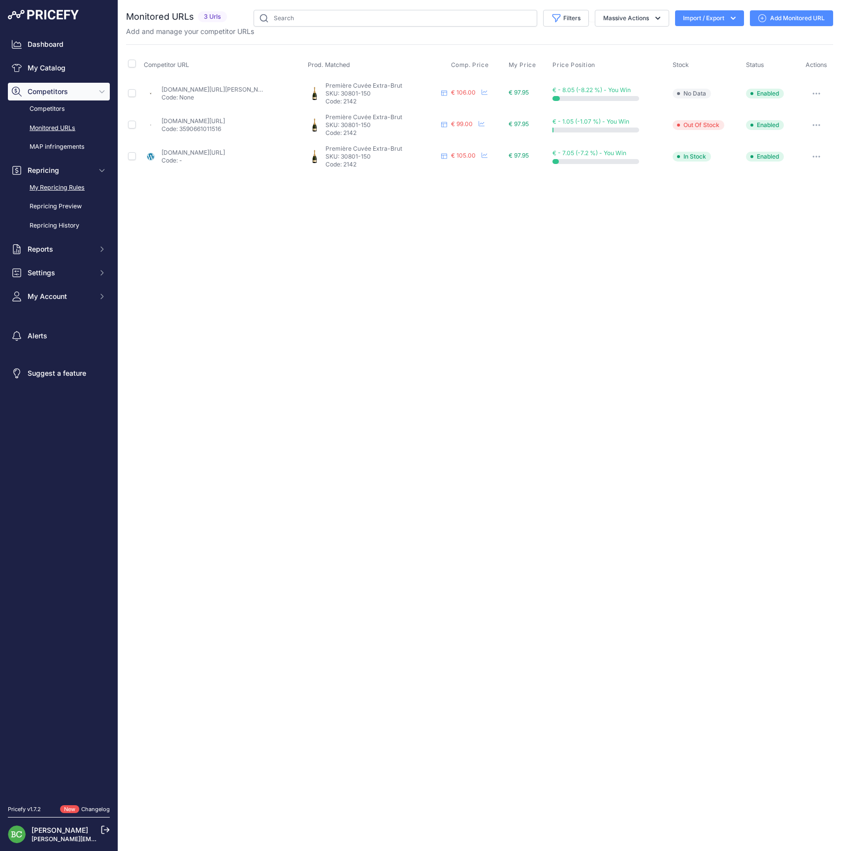
click at [44, 196] on link "My Repricing Rules" at bounding box center [59, 187] width 102 height 17
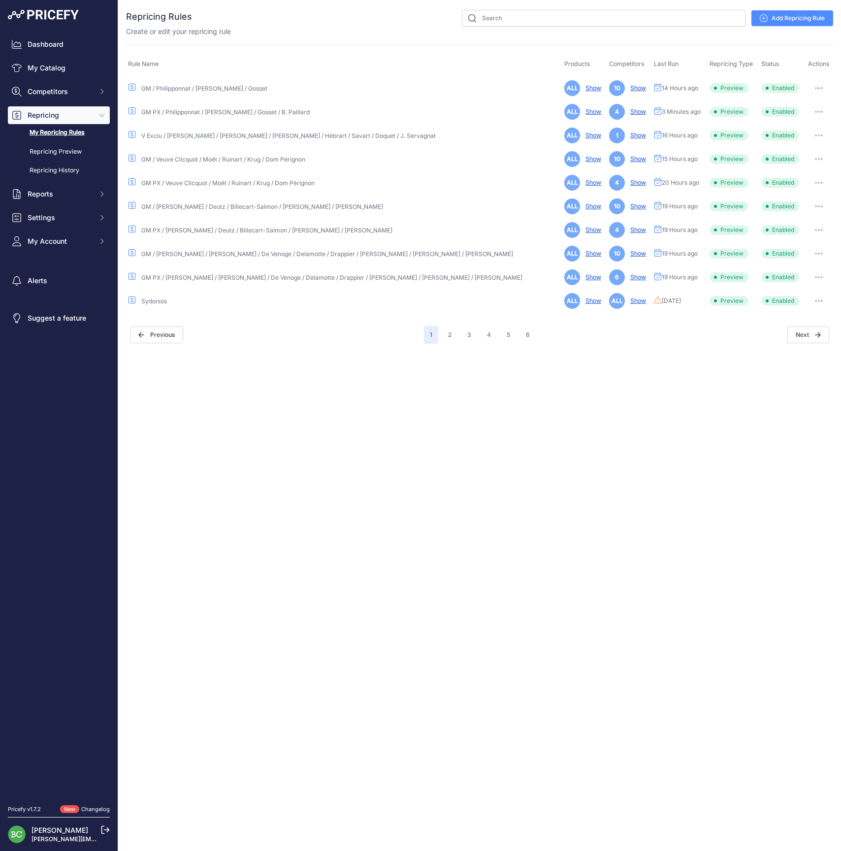
click at [814, 113] on button "button" at bounding box center [819, 112] width 20 height 14
click at [789, 128] on link "Edit" at bounding box center [799, 133] width 63 height 16
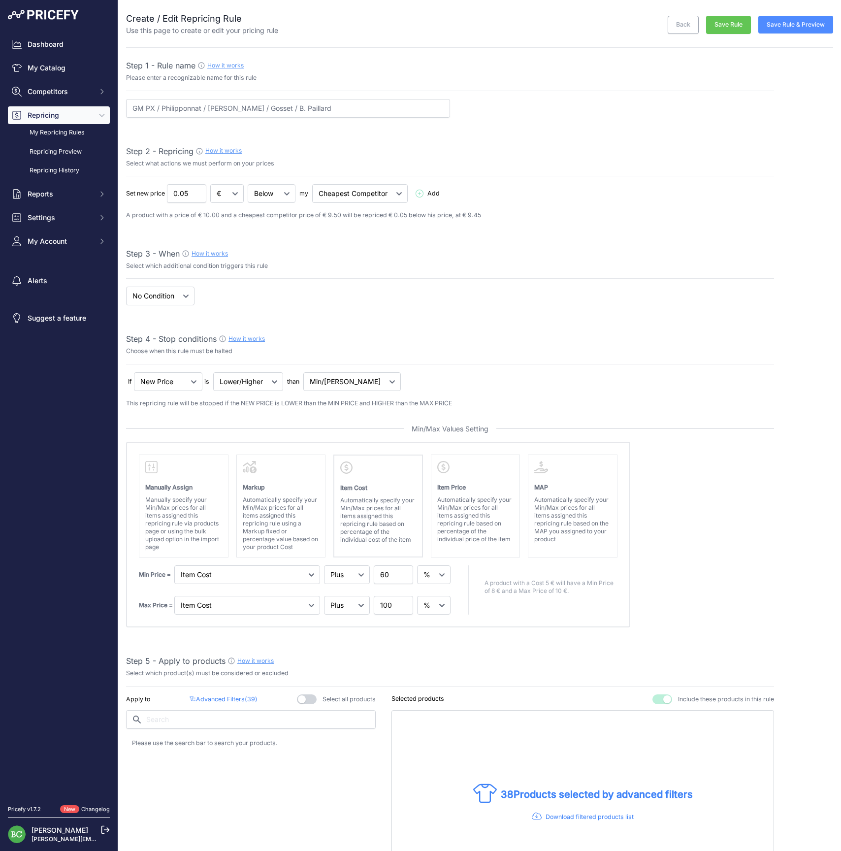
select select "percentage"
select select "7"
click at [800, 29] on button "Save Rule & Preview" at bounding box center [795, 25] width 75 height 18
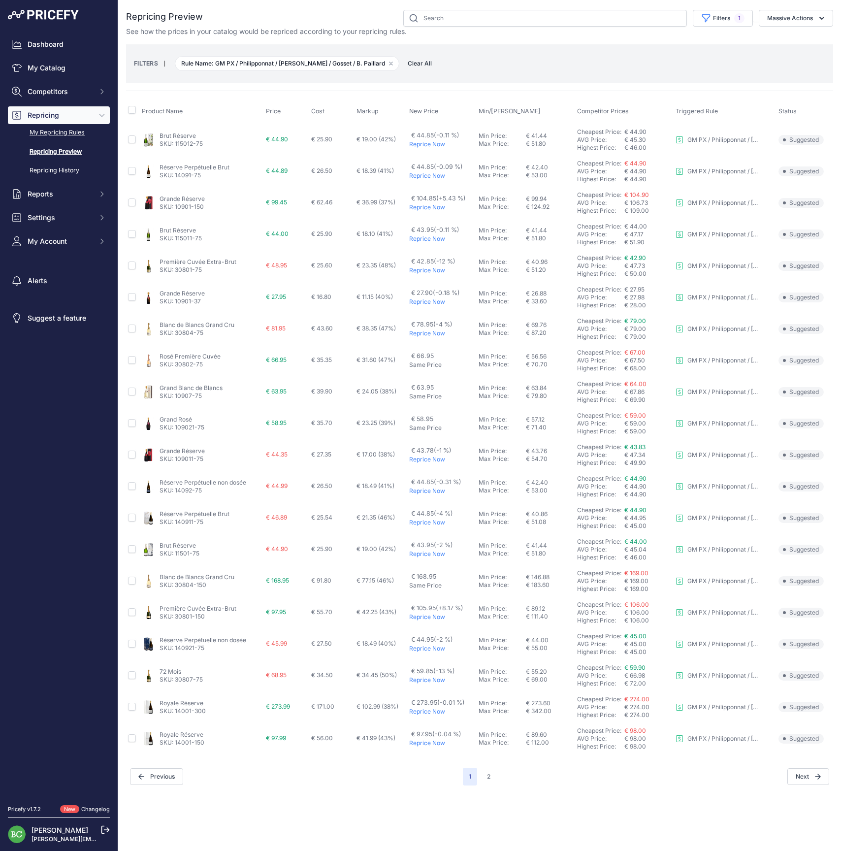
click at [56, 141] on link "My Repricing Rules" at bounding box center [59, 132] width 102 height 17
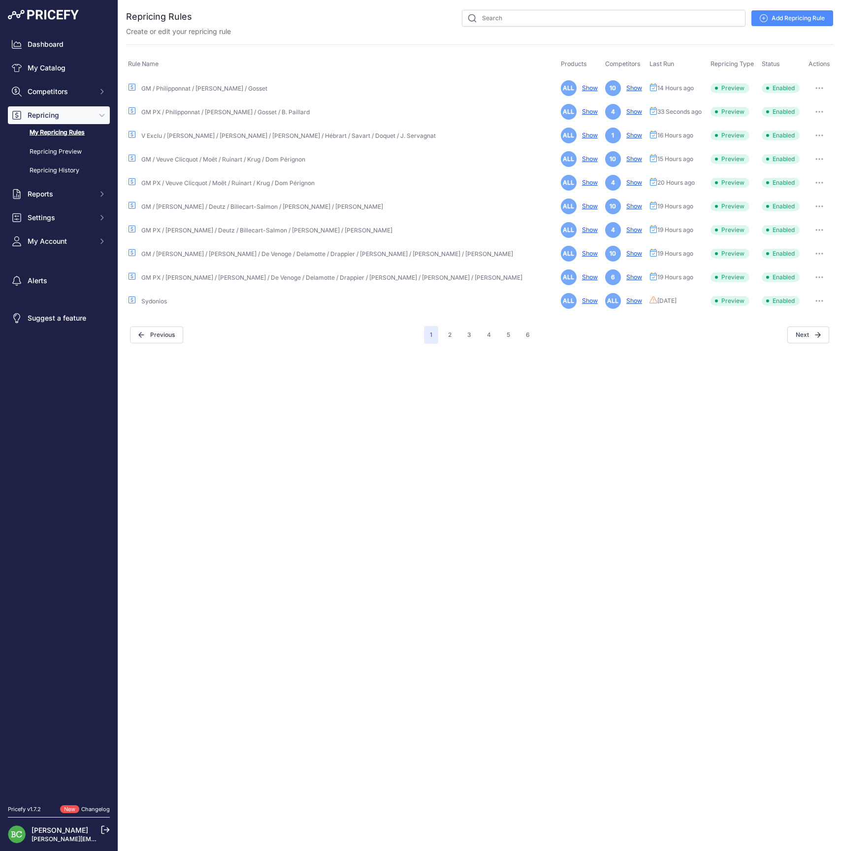
click at [819, 88] on icon "button" at bounding box center [819, 88] width 1 height 1
click at [794, 107] on link "Edit" at bounding box center [799, 109] width 63 height 16
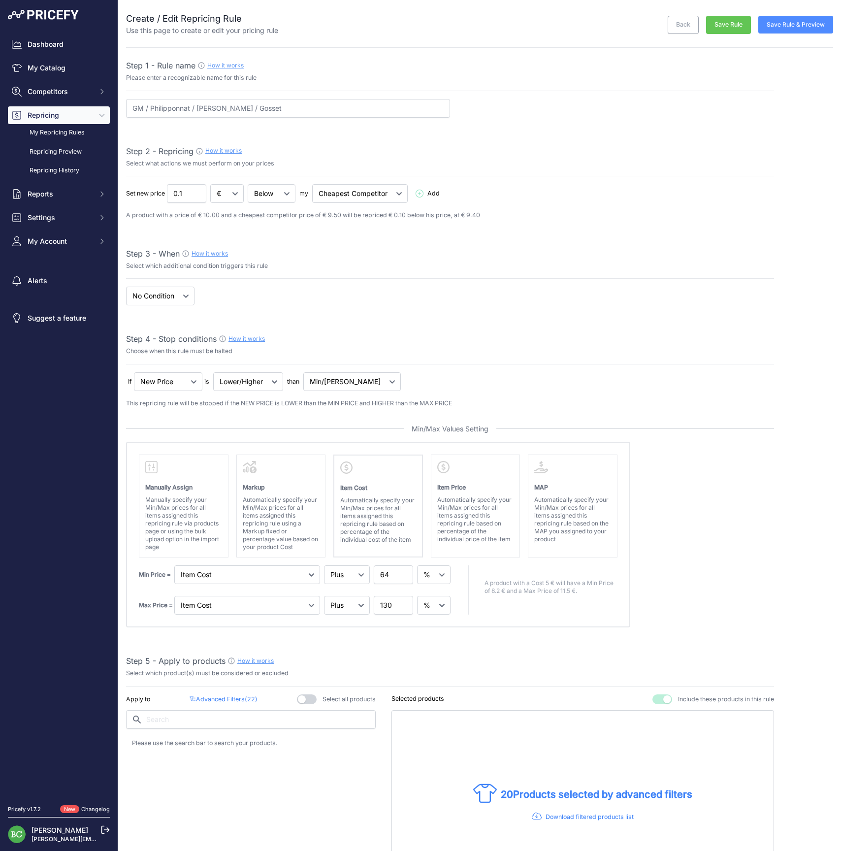
select select "percentage"
select select "7"
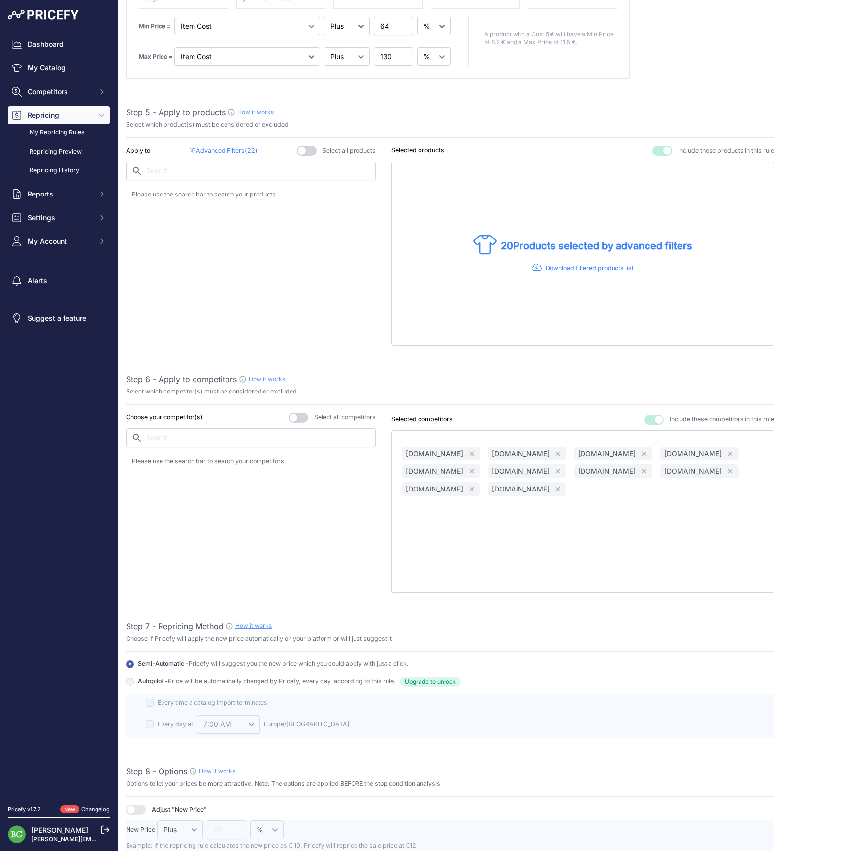
scroll to position [539, 0]
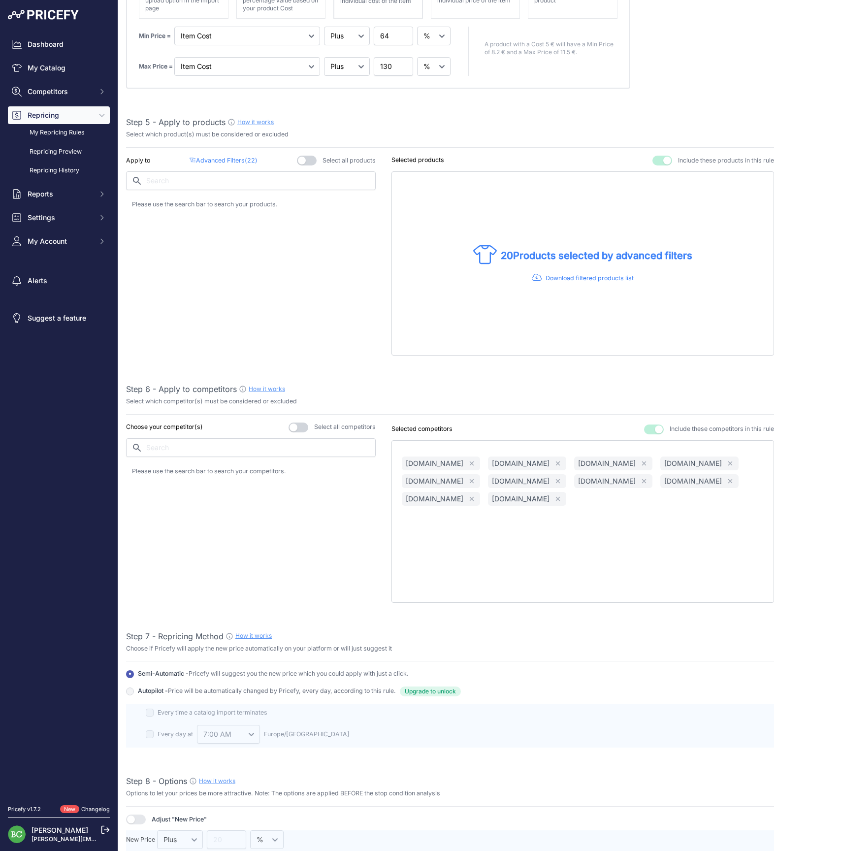
type input "GM / Philipponnat / [PERSON_NAME] / Gosset / B. Paillard"
click at [226, 160] on p "Advanced Filters ( 22 )" at bounding box center [223, 160] width 67 height 9
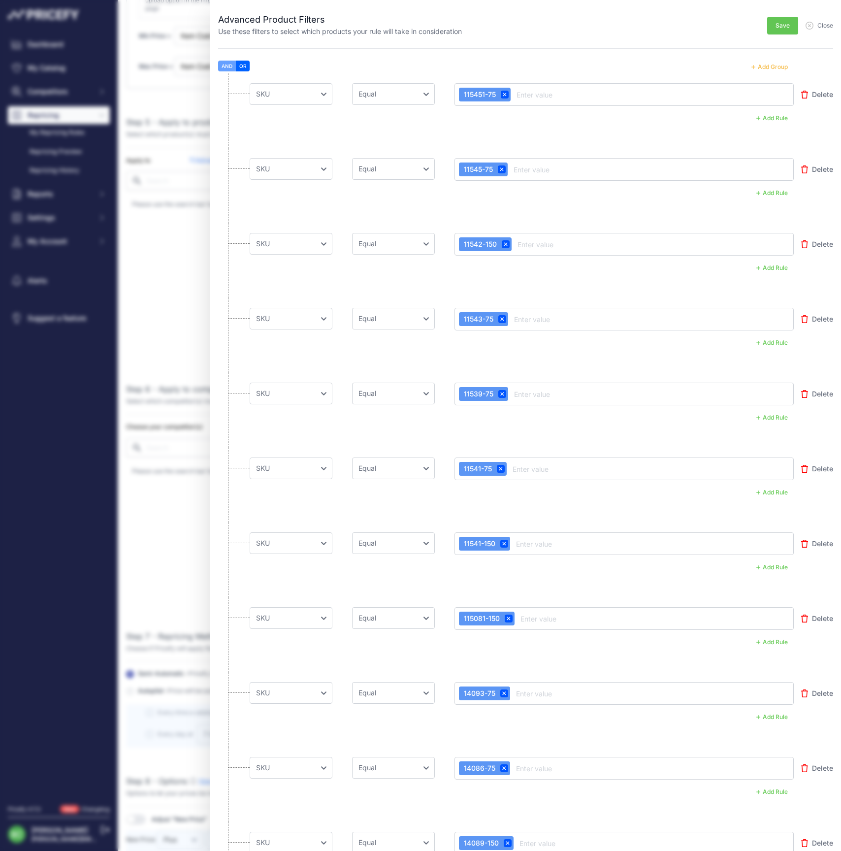
click at [770, 67] on button "Add Group" at bounding box center [770, 67] width 48 height 13
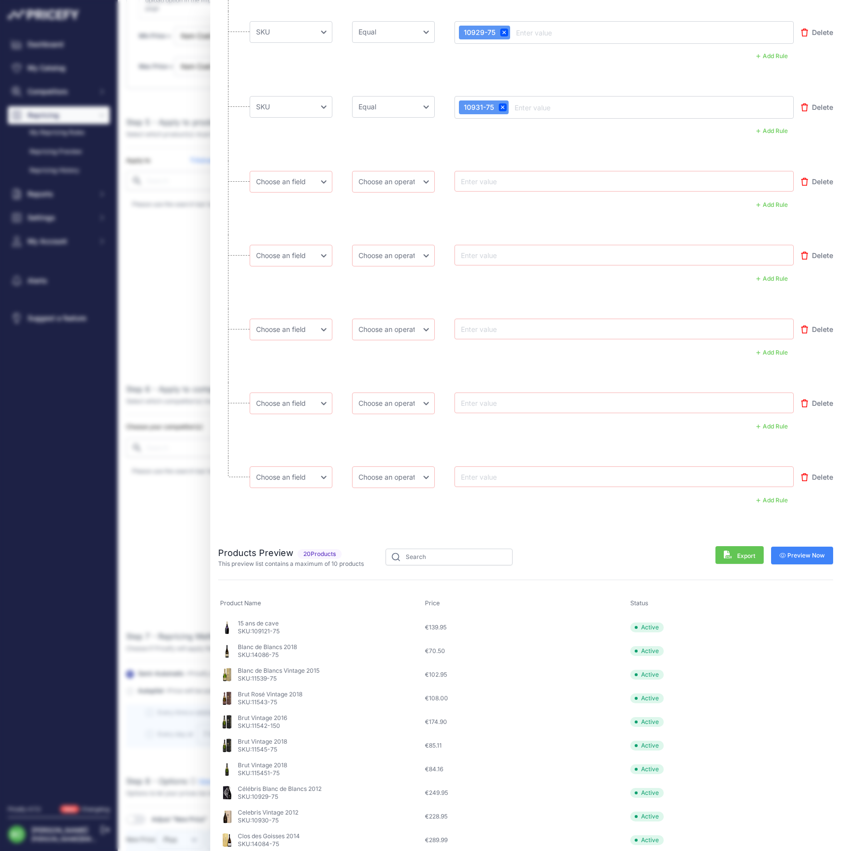
scroll to position [1558, 0]
select select "mp.sku"
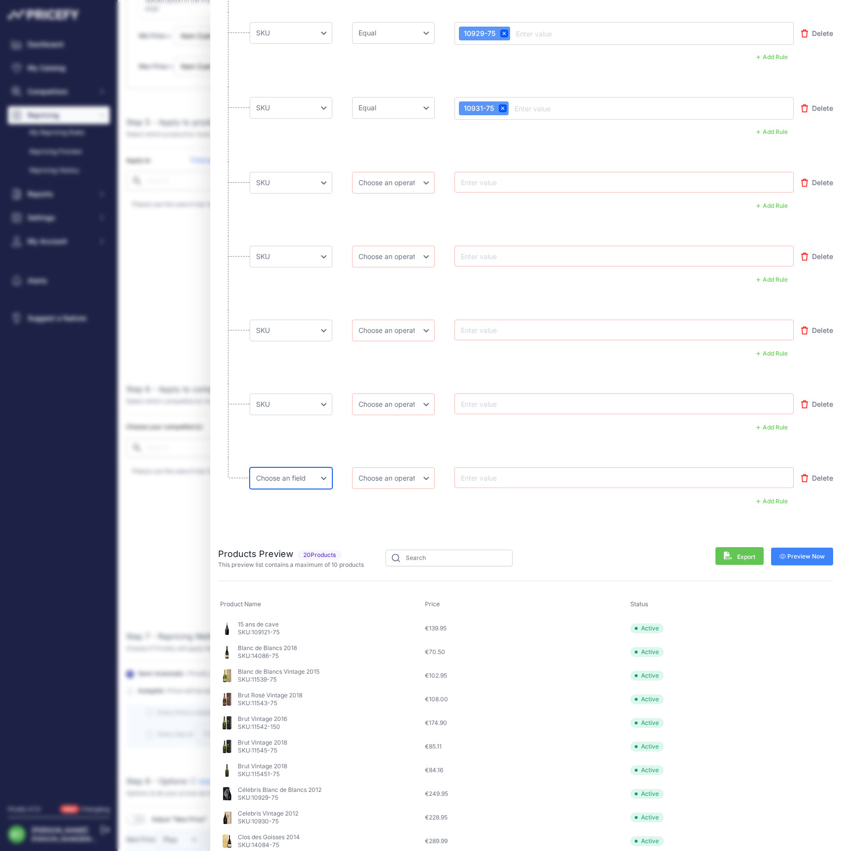
select select "mp.sku"
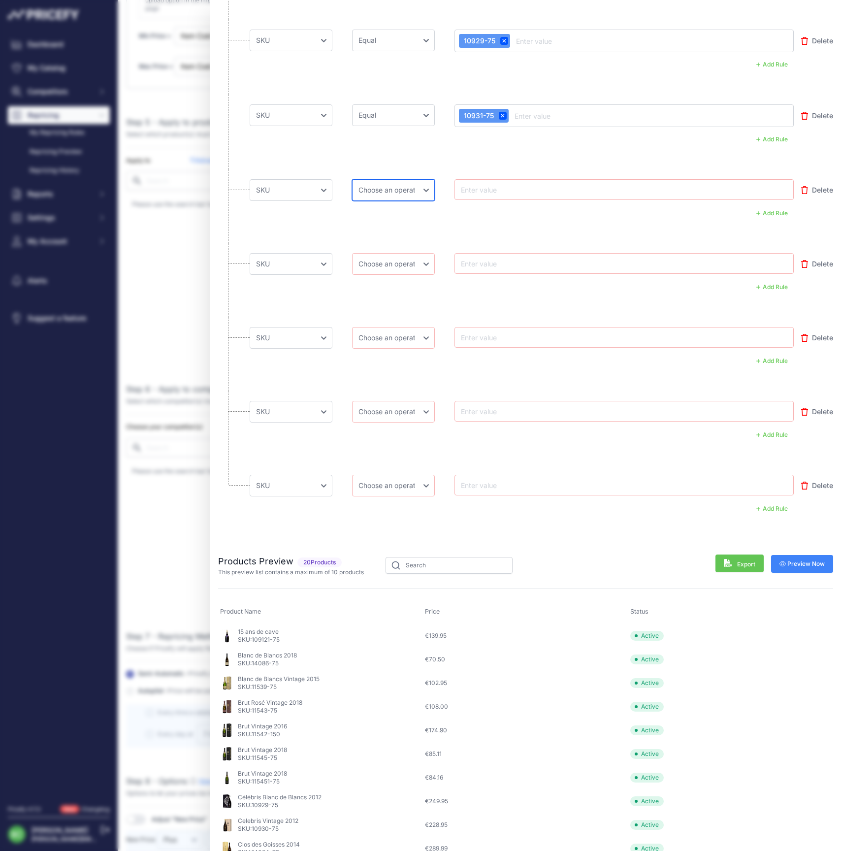
select select "equal"
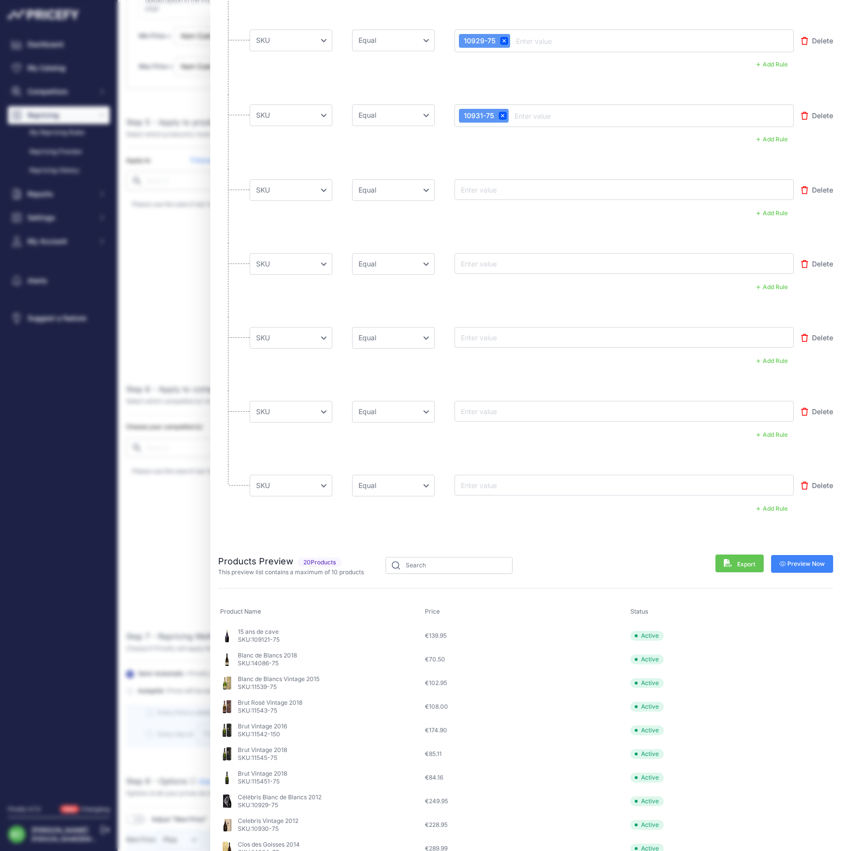
click at [507, 188] on input "text" at bounding box center [498, 190] width 79 height 12
paste input "30819-75"
type input "30819-75"
click at [486, 262] on input "text" at bounding box center [498, 264] width 79 height 12
paste input "30812-75"
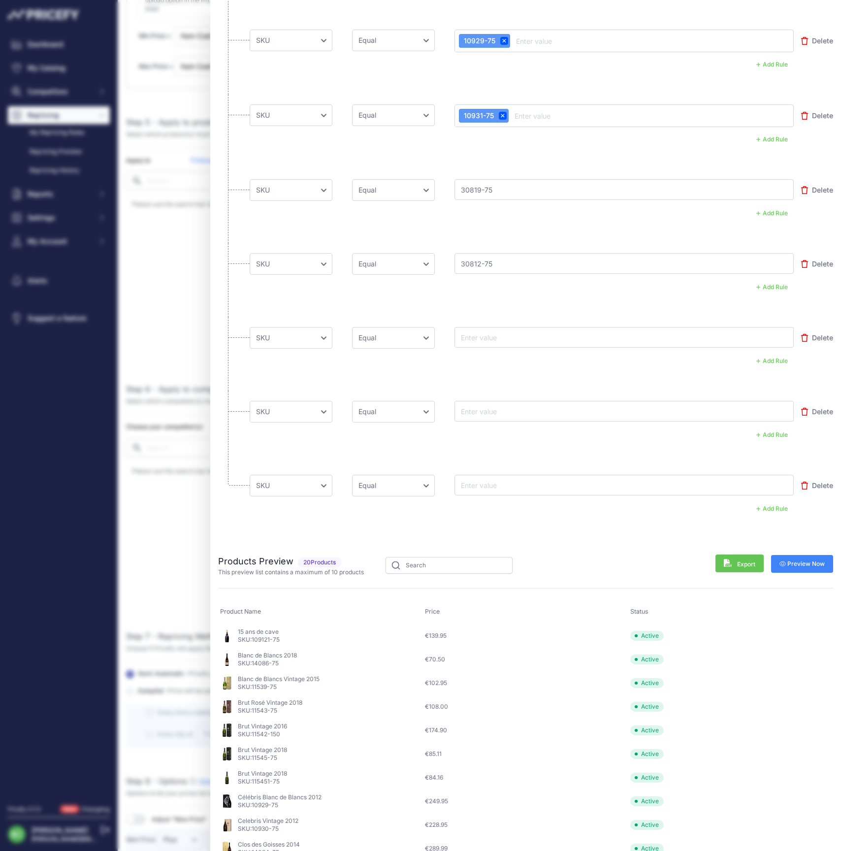
type input "30812-75"
click at [495, 337] on input "text" at bounding box center [498, 337] width 79 height 12
paste input "30818-75"
type input "30818-75"
click at [489, 408] on input "text" at bounding box center [498, 411] width 79 height 12
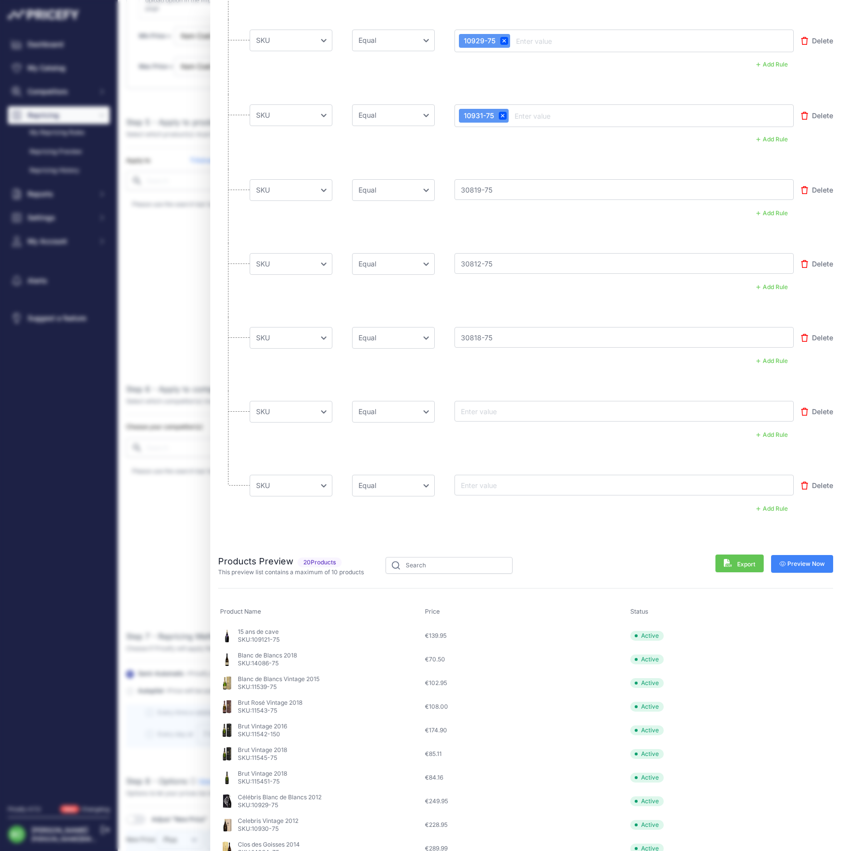
paste input "30815-150"
type input "30815-150"
click at [502, 483] on input "text" at bounding box center [498, 485] width 79 height 12
paste input "30820-75"
type input "30820-75"
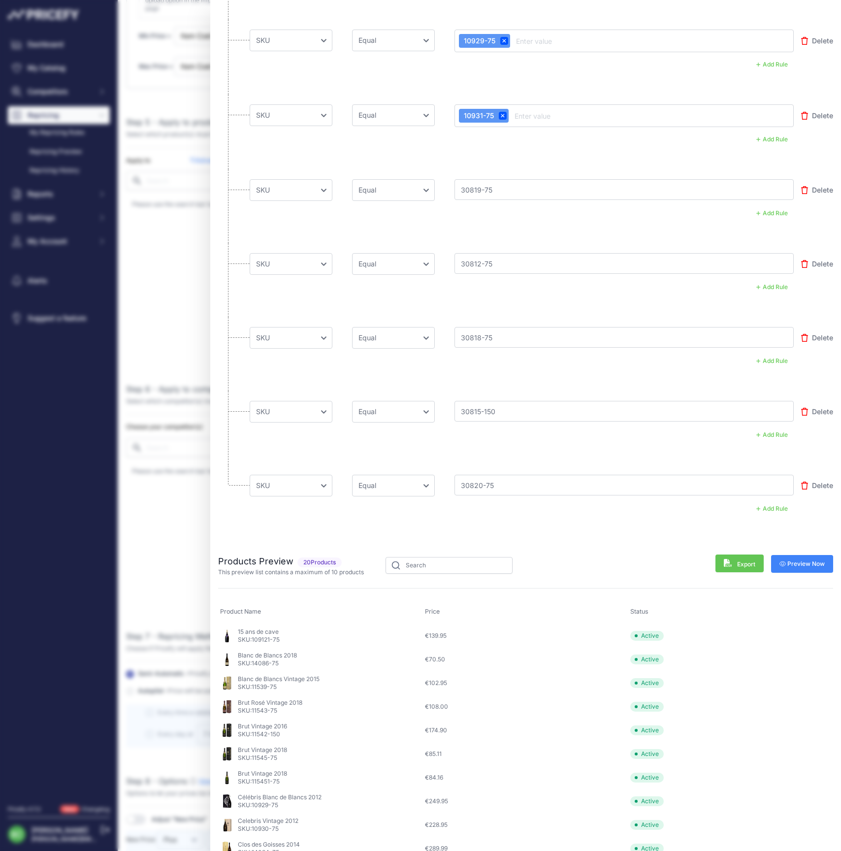
click at [804, 562] on span "Preview Now" at bounding box center [803, 564] width 46 height 8
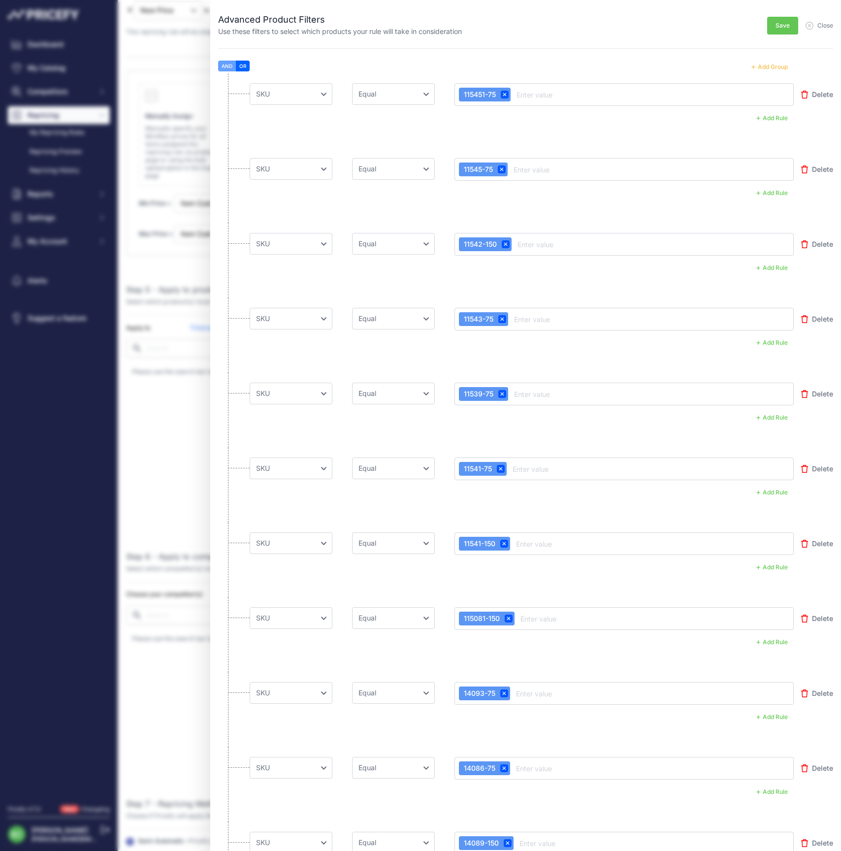
scroll to position [0, 0]
click at [785, 26] on span "Save" at bounding box center [783, 26] width 14 height 8
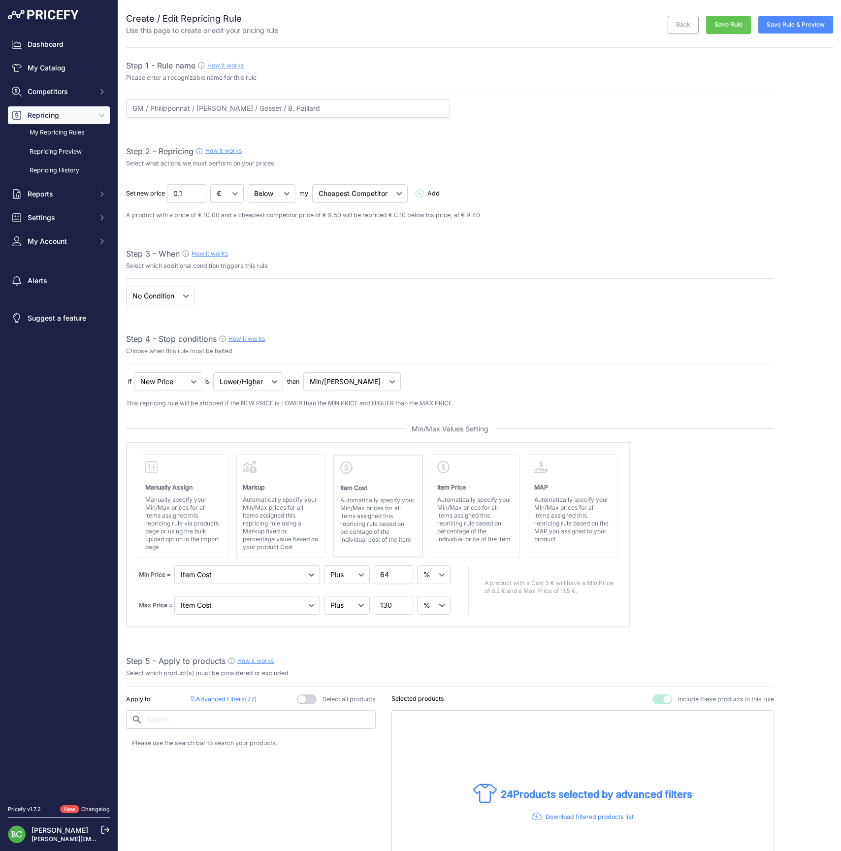
click at [795, 27] on button "Save Rule & Preview" at bounding box center [795, 25] width 75 height 18
